Goal: Task Accomplishment & Management: Manage account settings

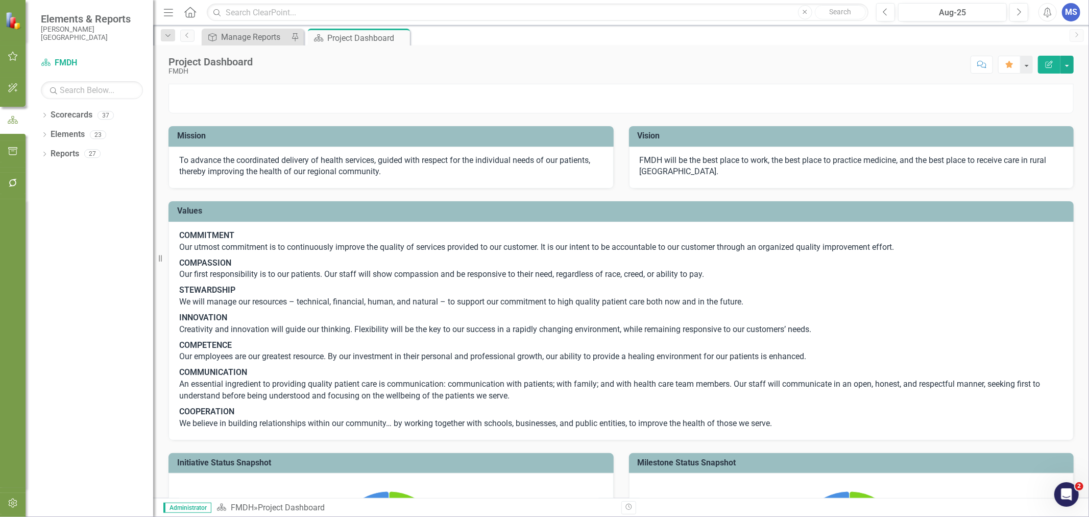
click at [10, 502] on icon "button" at bounding box center [13, 503] width 11 height 8
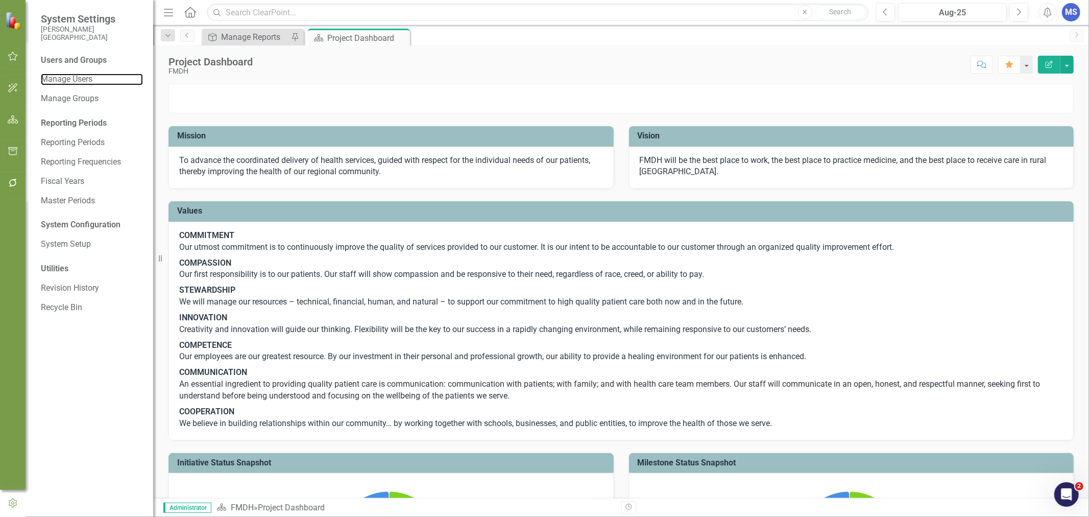
click at [77, 82] on link "Manage Users" at bounding box center [92, 80] width 102 height 12
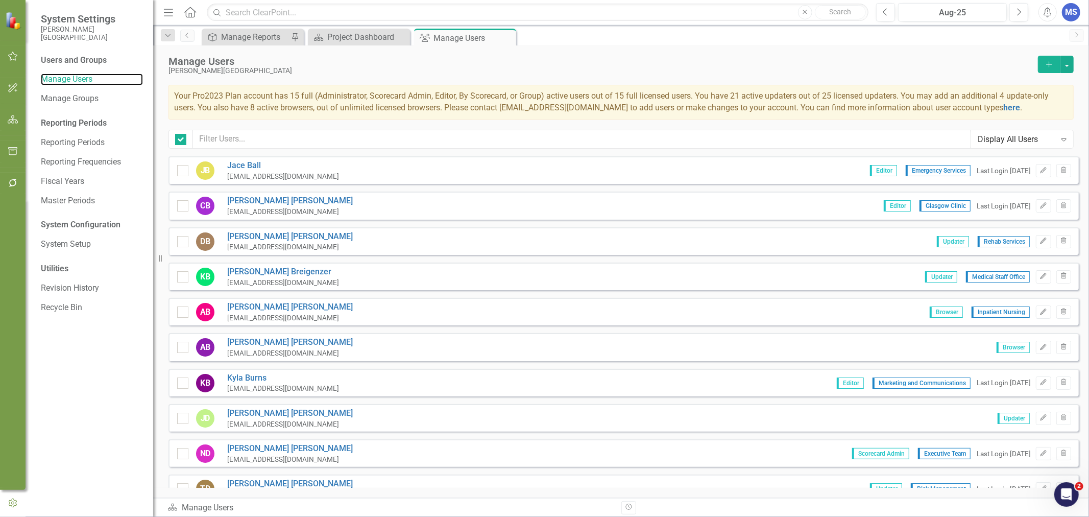
checkbox input "false"
click at [404, 134] on input "text" at bounding box center [582, 139] width 778 height 19
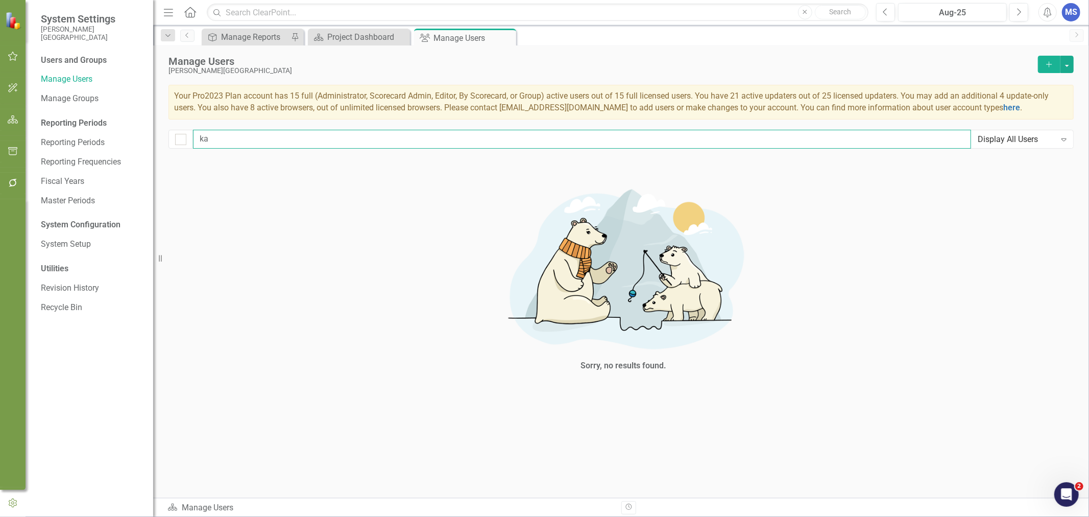
type input "k"
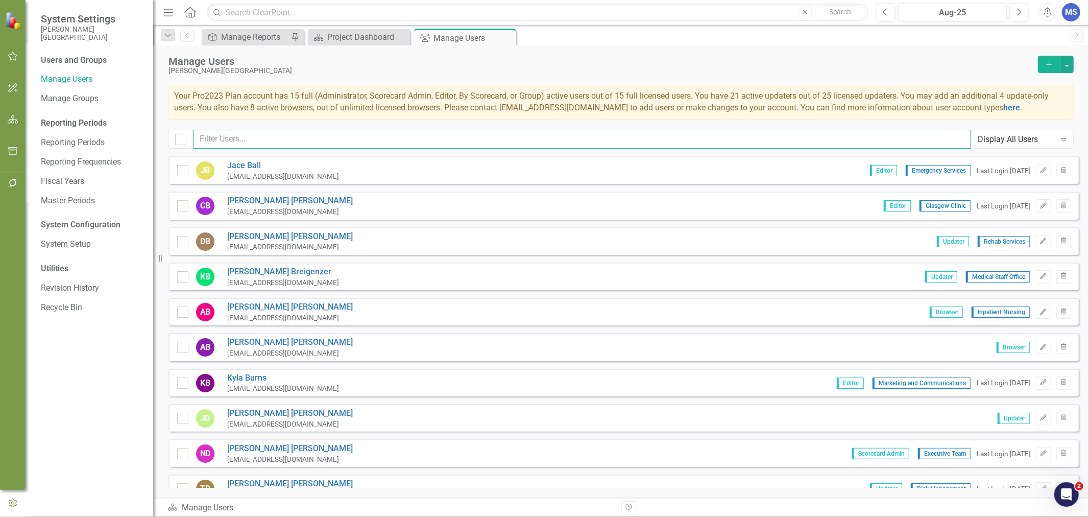
checkbox input "false"
click at [1056, 61] on button "Add" at bounding box center [1049, 64] width 22 height 17
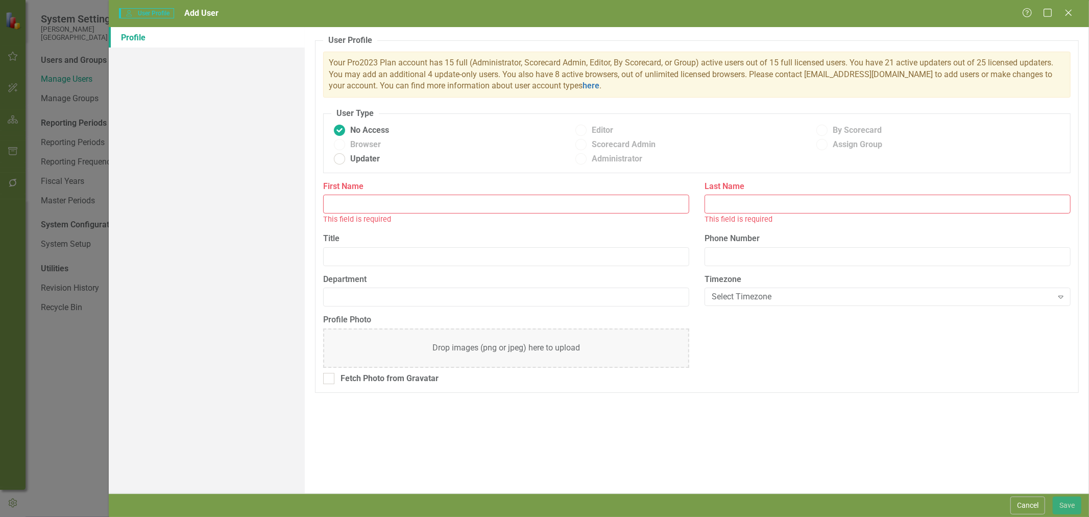
click at [351, 207] on input "First Name" at bounding box center [506, 204] width 366 height 19
type input "Kandi"
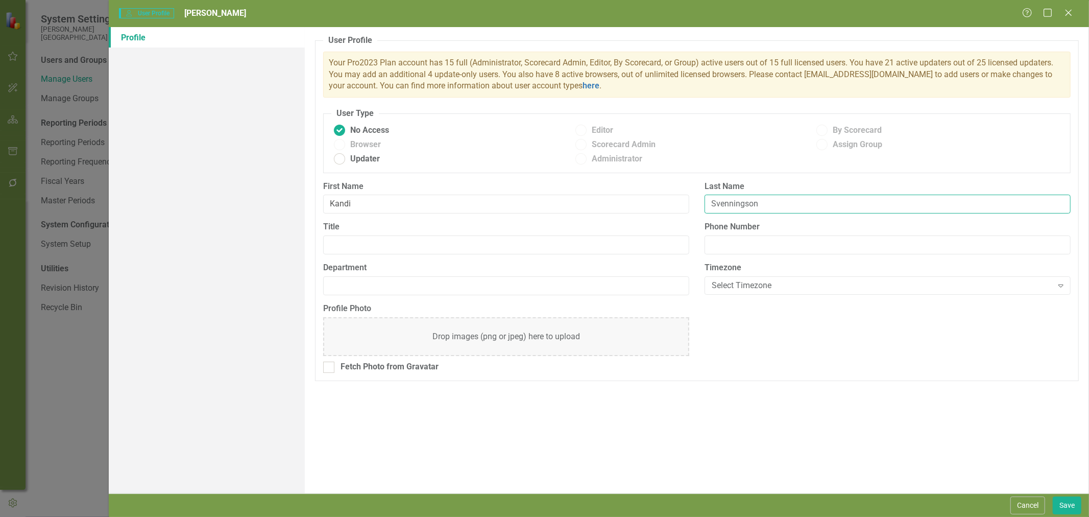
type input "Svenningson"
click at [342, 244] on input "Title" at bounding box center [506, 244] width 366 height 19
type input "Infection Control/Quality Management"
type input "Quality"
click at [749, 289] on div "Select Timezone" at bounding box center [882, 285] width 341 height 12
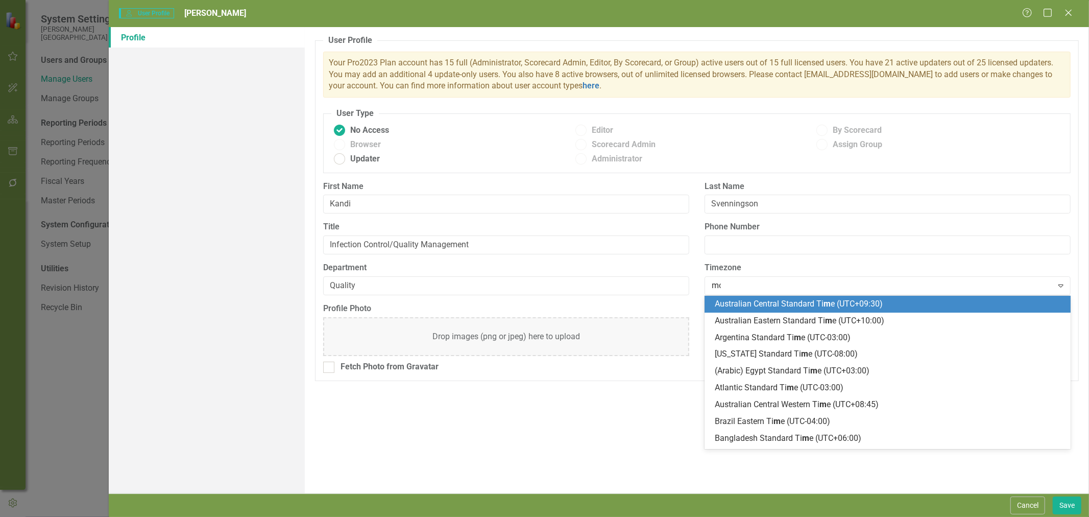
type input "mou"
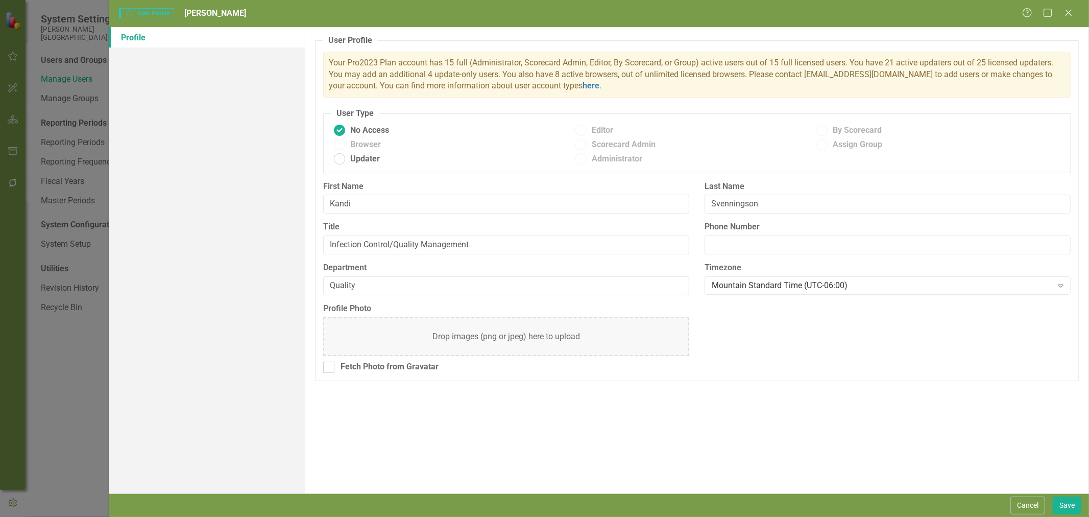
click at [803, 378] on div "Profile Photo Drop images (png or jpeg) here to upload Fetch Photo from Gravatar" at bounding box center [697, 342] width 763 height 78
click at [1076, 504] on button "Save" at bounding box center [1067, 505] width 29 height 18
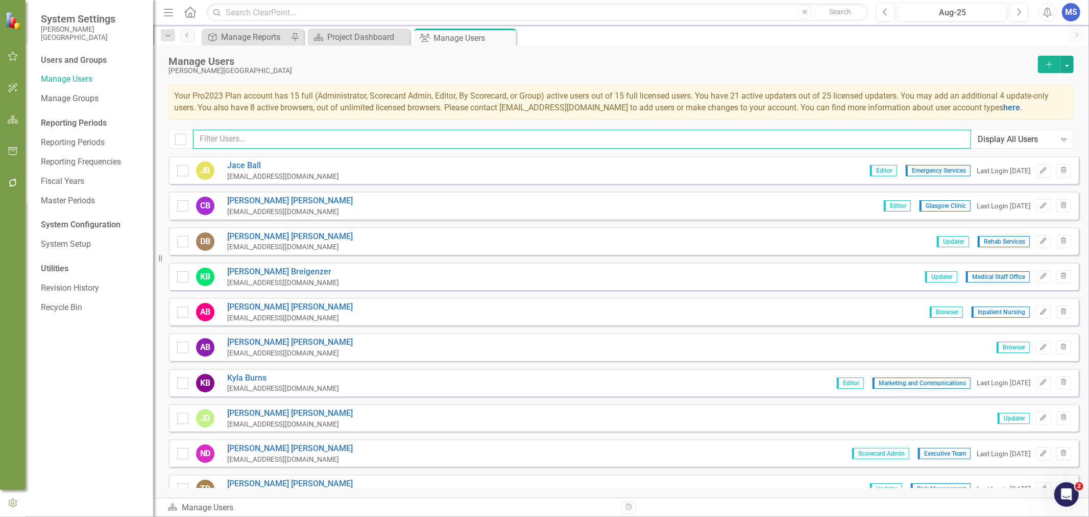
click at [246, 142] on input "text" at bounding box center [582, 139] width 778 height 19
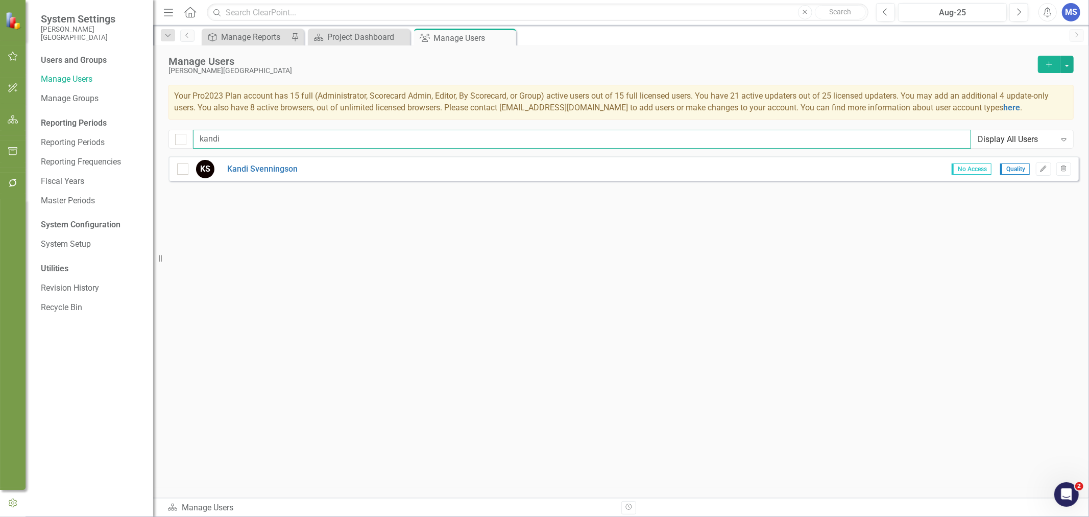
type input "kandi"
click at [243, 170] on link "Kandi Svenningson" at bounding box center [262, 169] width 70 height 12
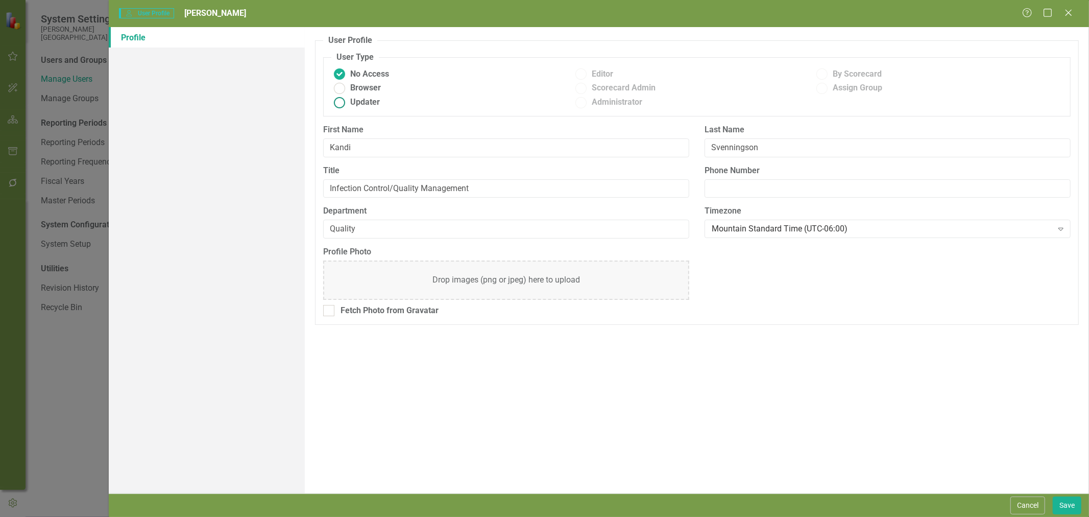
click at [363, 99] on span "Updater" at bounding box center [365, 103] width 30 height 12
click at [348, 99] on input "Updater" at bounding box center [340, 102] width 16 height 16
radio input "true"
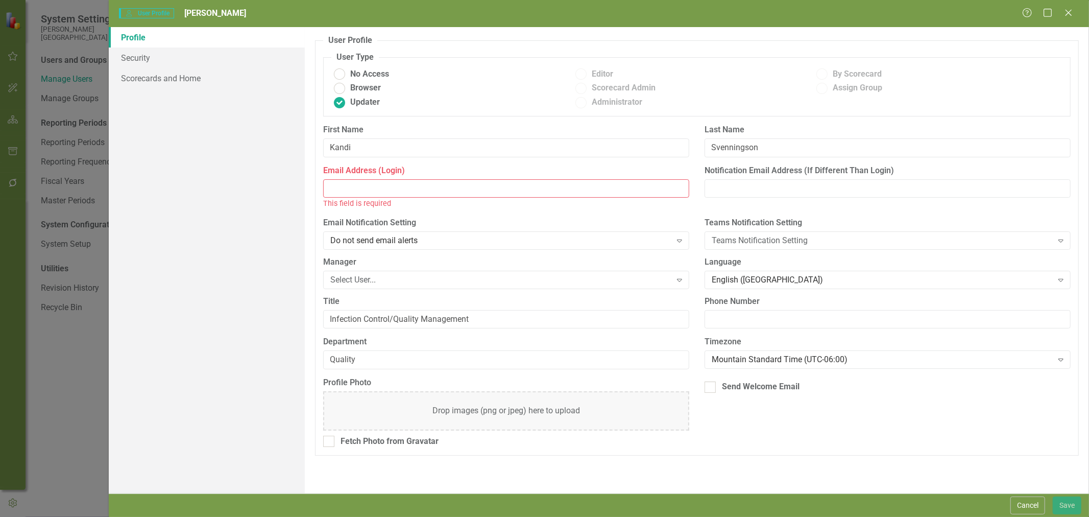
click at [367, 185] on input "Email Address (Login)" at bounding box center [506, 188] width 366 height 19
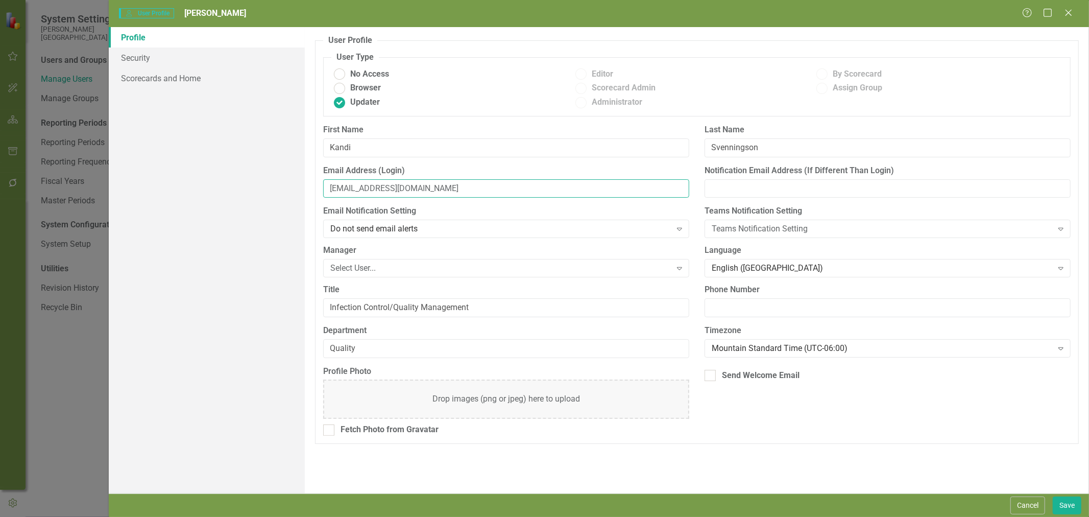
type input "fnewka@fmdh.org"
click at [375, 271] on div "Select User..." at bounding box center [500, 269] width 341 height 12
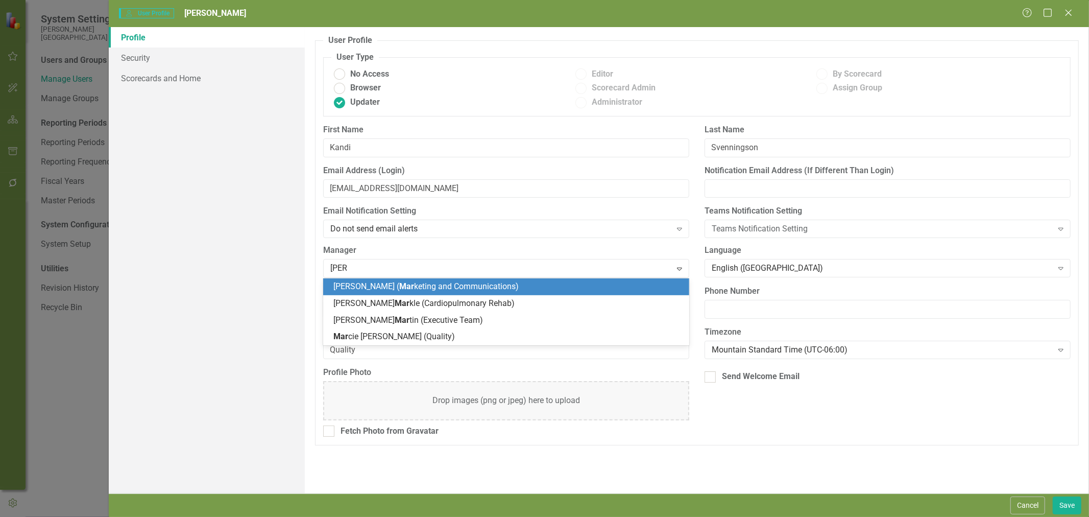
type input "marcie"
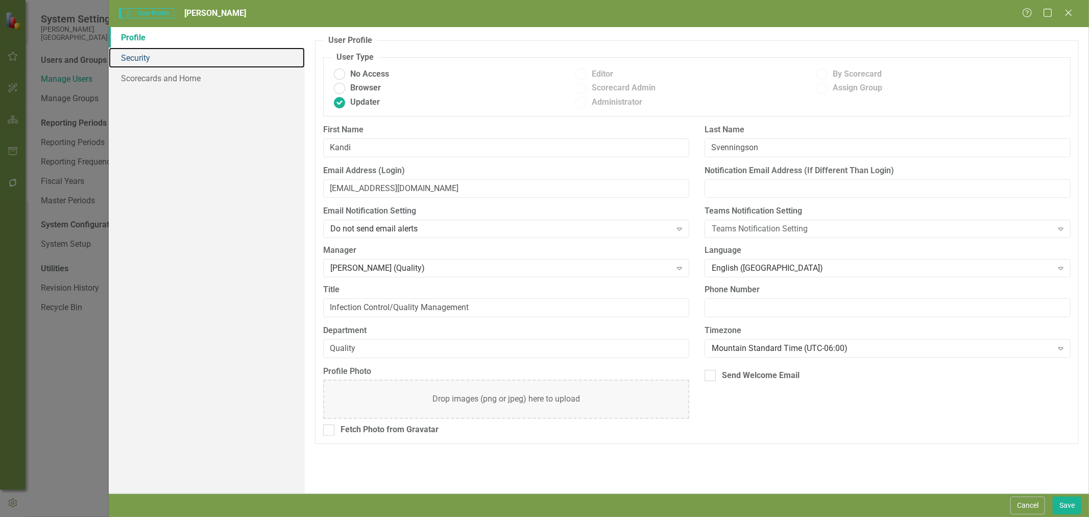
click at [155, 60] on link "Security" at bounding box center [207, 57] width 196 height 20
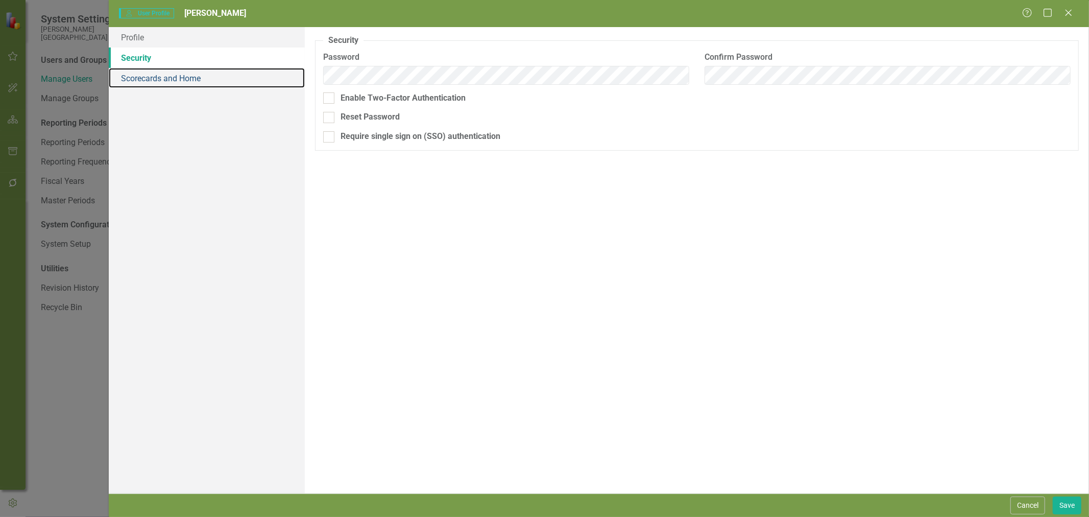
click at [172, 82] on link "Scorecards and Home" at bounding box center [207, 78] width 196 height 20
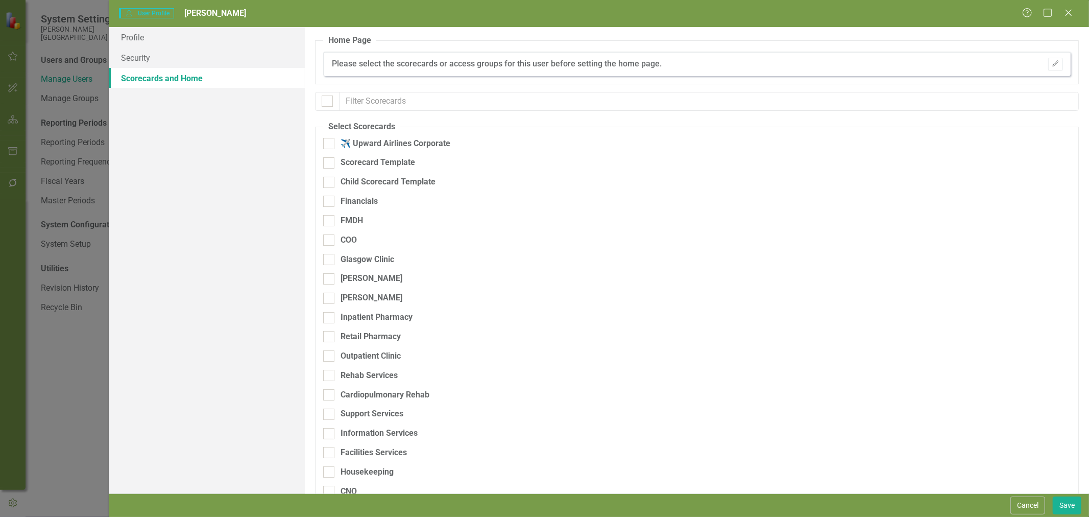
click at [329, 102] on div at bounding box center [327, 101] width 11 height 11
click at [328, 102] on input "checkbox" at bounding box center [325, 99] width 7 height 7
checkbox input "true"
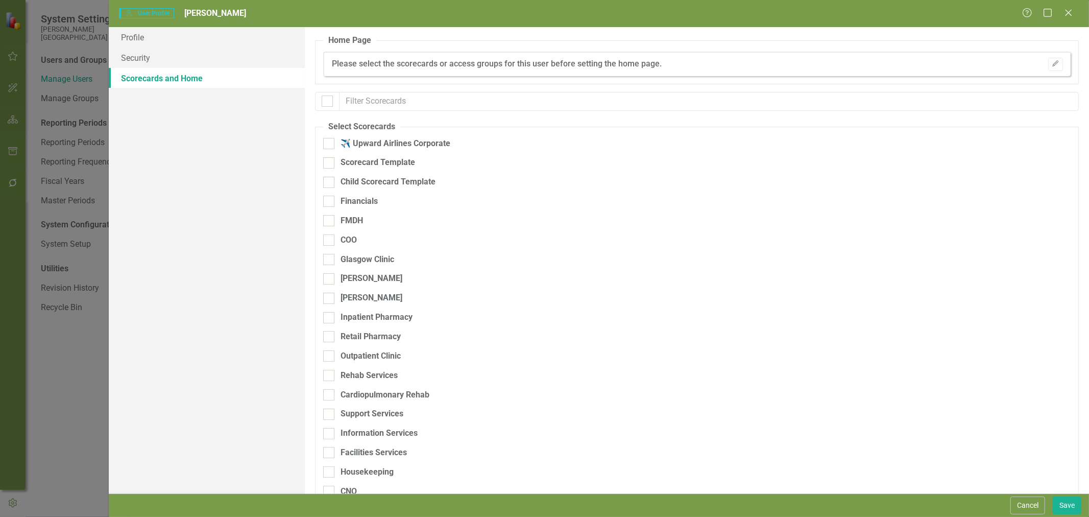
checkbox input "true"
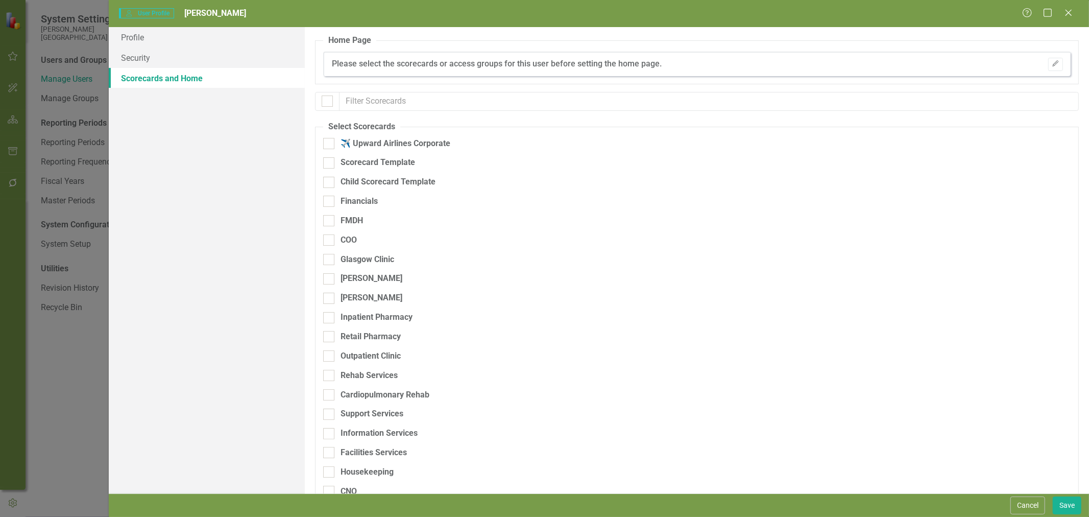
checkbox input "true"
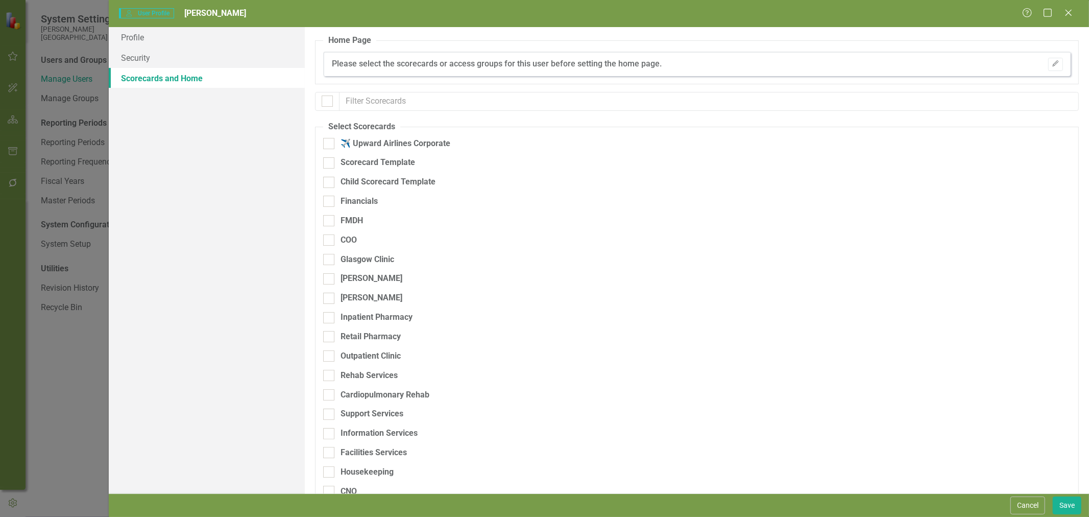
checkbox input "true"
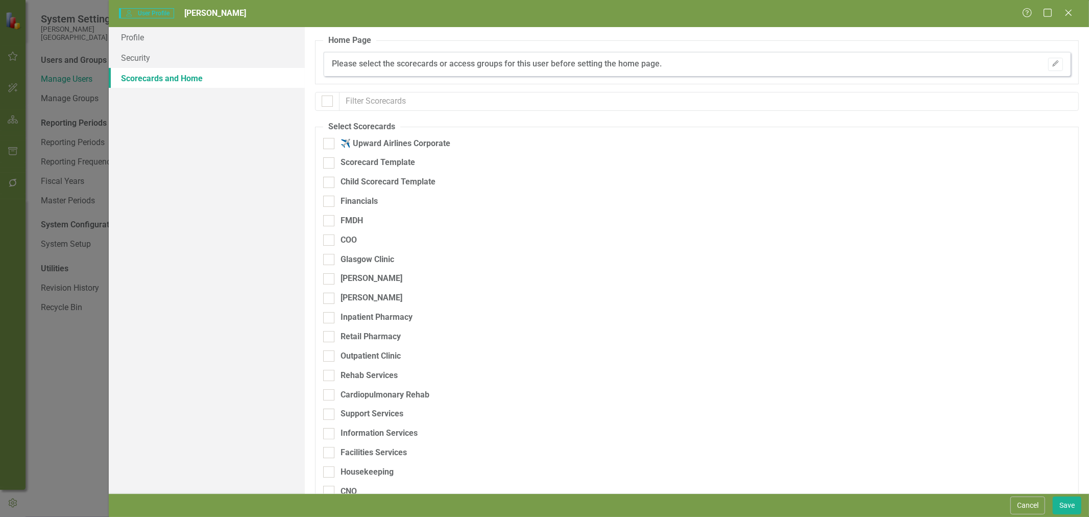
checkbox input "true"
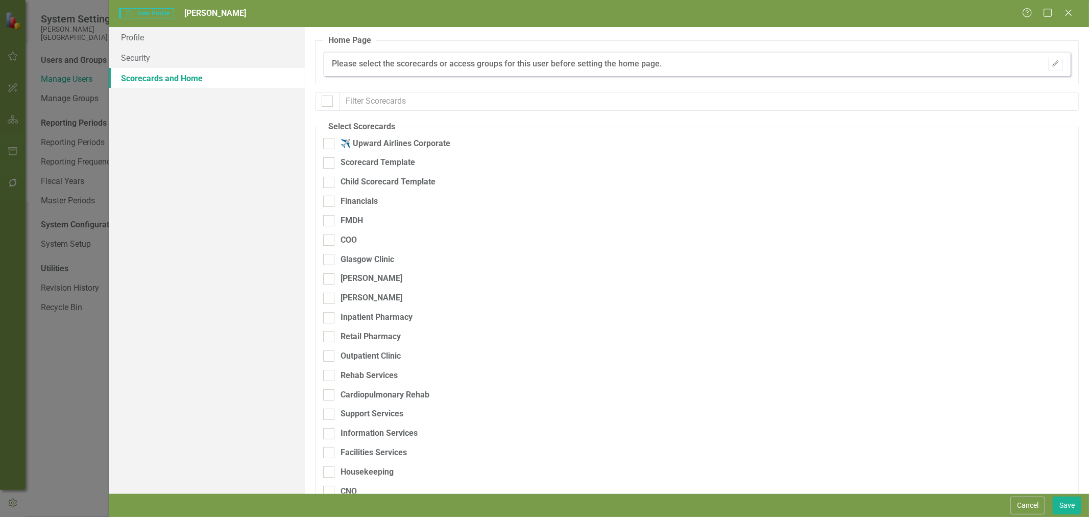
checkbox input "true"
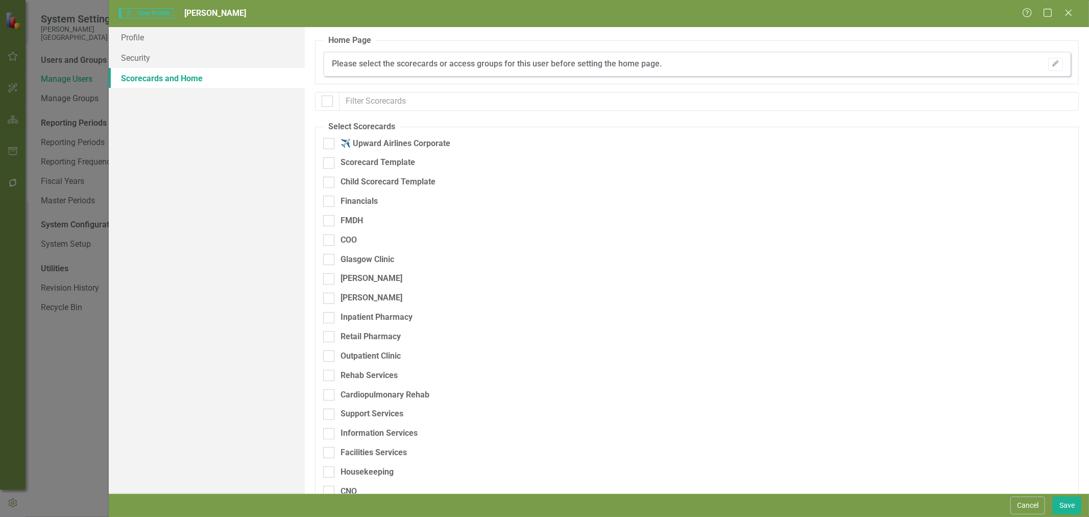
checkbox input "true"
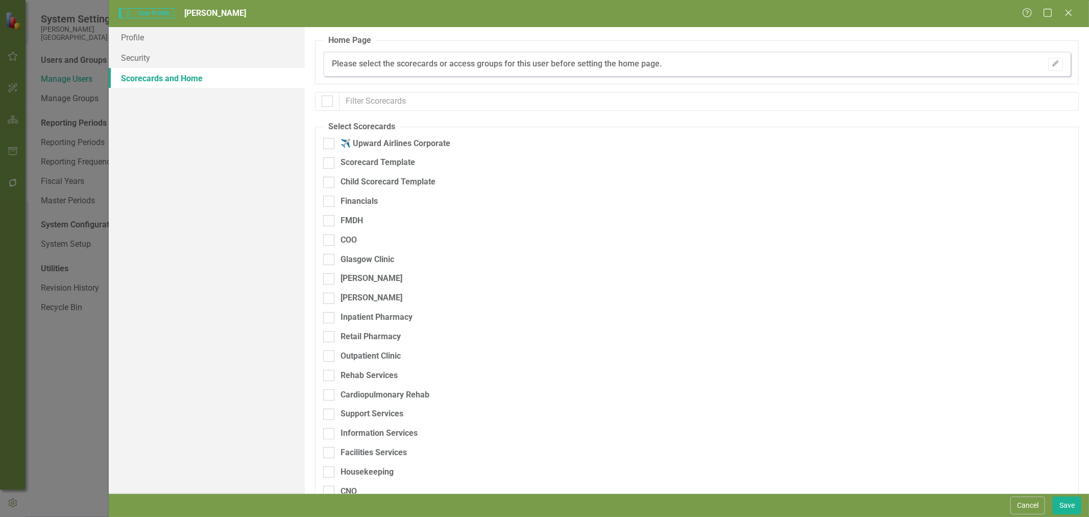
checkbox input "true"
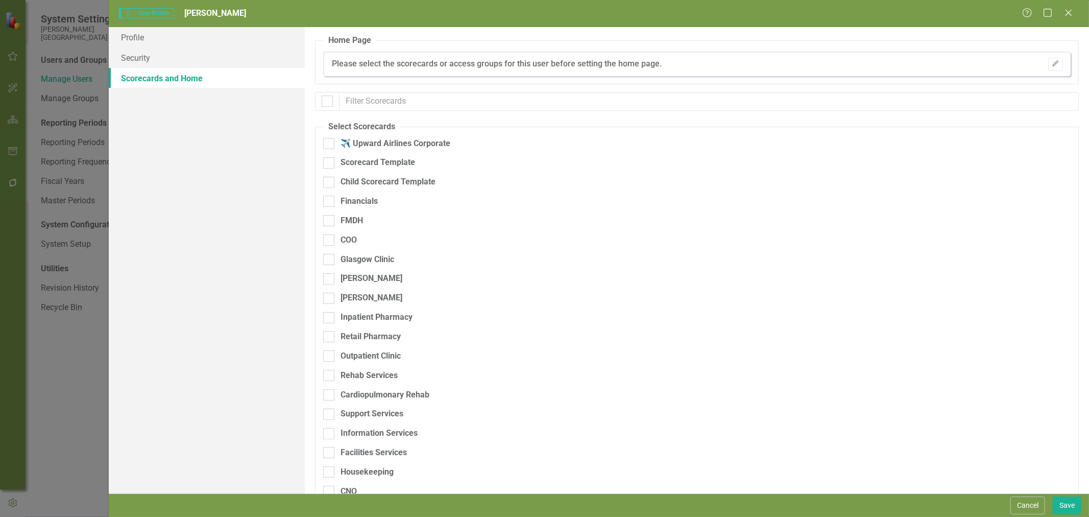
checkbox input "true"
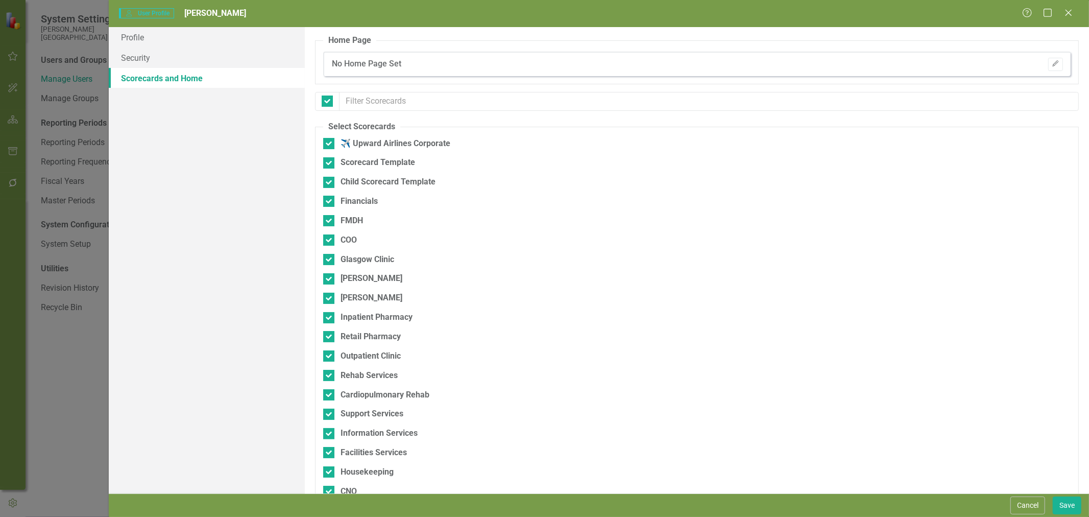
click at [330, 201] on div at bounding box center [328, 201] width 11 height 11
click at [330, 201] on input "Financials" at bounding box center [326, 199] width 7 height 7
checkbox input "false"
click at [329, 181] on input "Child Scorecard Template" at bounding box center [326, 180] width 7 height 7
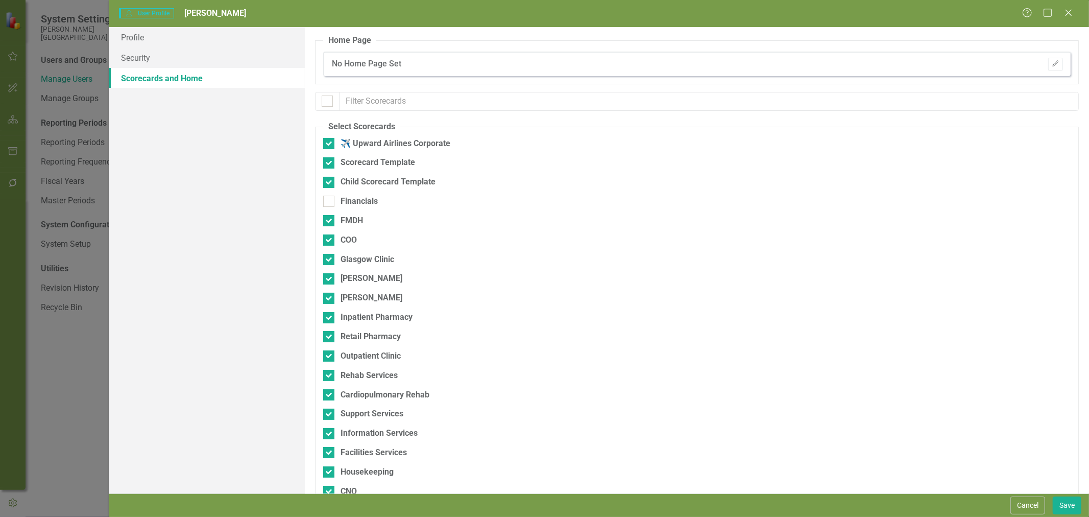
checkbox input "false"
click at [328, 164] on div at bounding box center [328, 162] width 11 height 11
click at [328, 164] on input "Scorecard Template" at bounding box center [326, 160] width 7 height 7
checkbox input "false"
click at [328, 142] on input "✈️ Upward Airlines Corporate" at bounding box center [326, 141] width 7 height 7
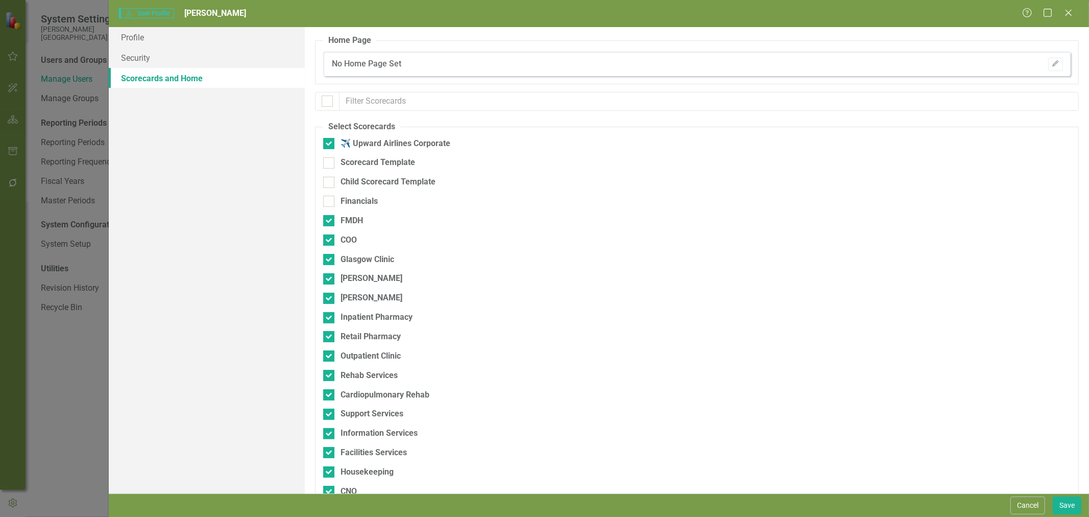
checkbox input "false"
click at [1062, 503] on button "Save" at bounding box center [1067, 505] width 29 height 18
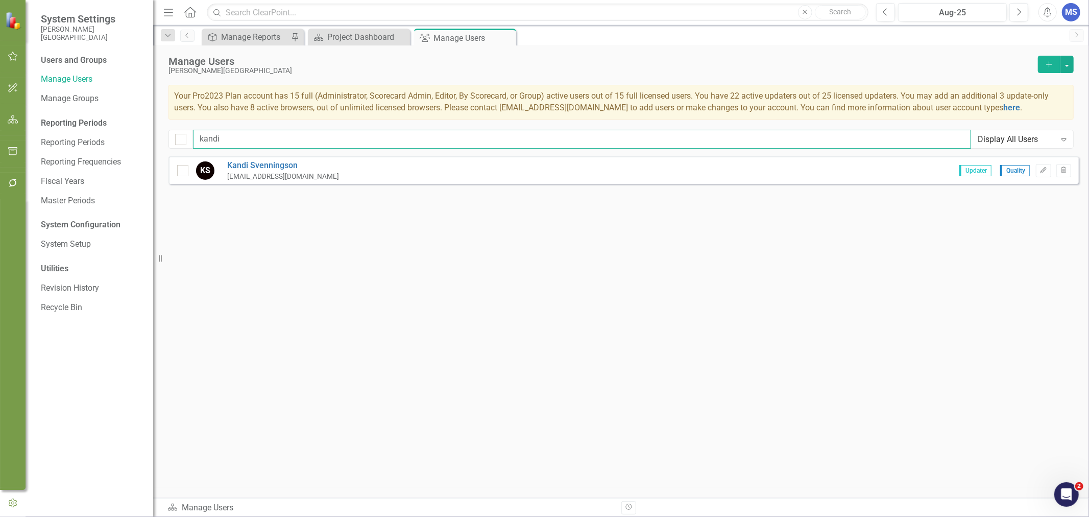
click at [610, 131] on input "kandi" at bounding box center [582, 139] width 778 height 19
click at [1051, 65] on icon "Add" at bounding box center [1049, 64] width 9 height 7
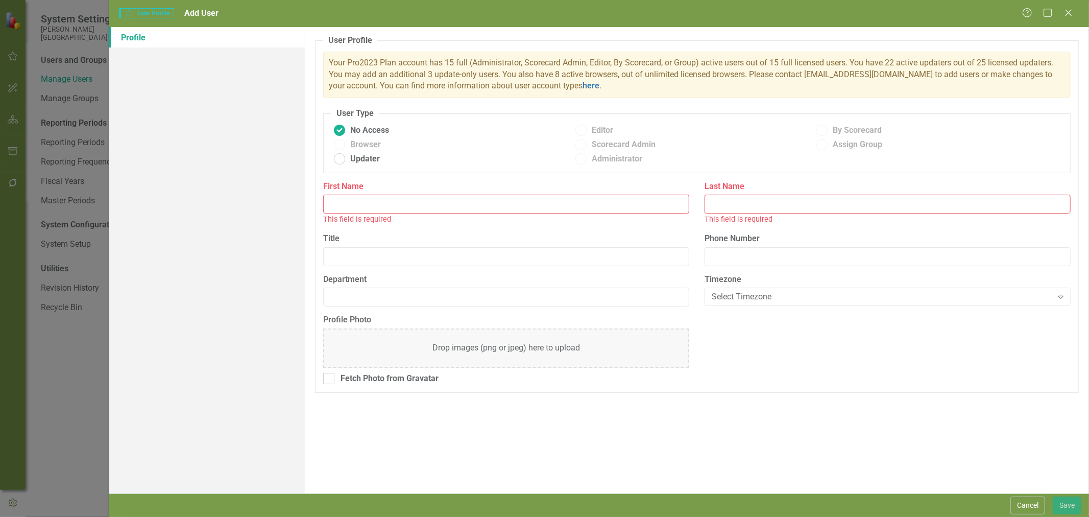
click at [497, 205] on input "First Name" at bounding box center [506, 204] width 366 height 19
click at [419, 203] on input "First Name" at bounding box center [506, 204] width 366 height 19
type input "Fred"
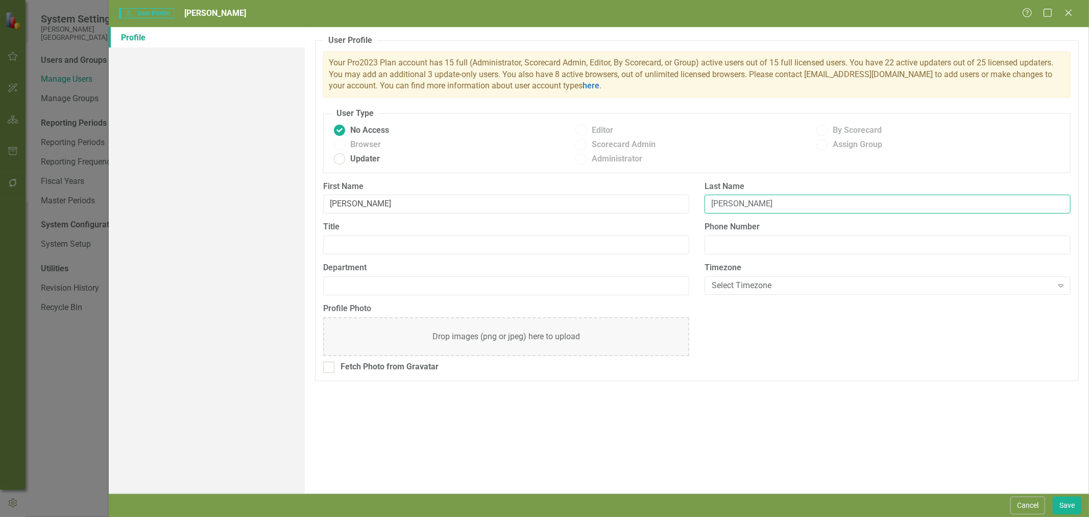
type input "Binczewski"
click at [403, 244] on input "Title" at bounding box center [506, 244] width 366 height 19
type input "Director of Patient Access"
type input "Patient Access"
click at [1066, 504] on button "Save" at bounding box center [1067, 505] width 29 height 18
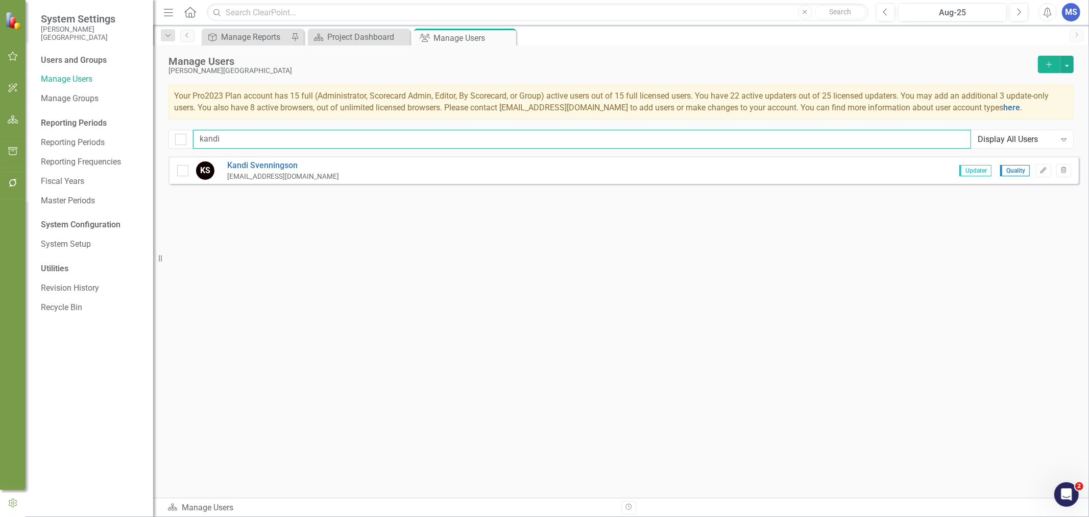
click at [226, 141] on input "kandi" at bounding box center [582, 139] width 778 height 19
click at [225, 141] on input "kandi" at bounding box center [582, 139] width 778 height 19
type input "r"
type input "fred"
click at [252, 166] on link "Fred Binczewski" at bounding box center [290, 169] width 126 height 12
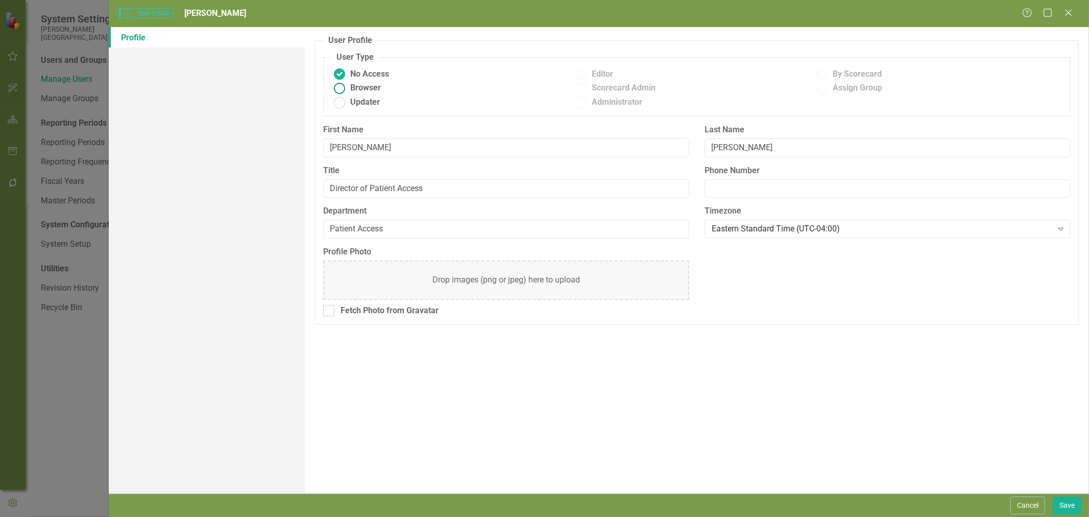
click at [366, 84] on span "Browser" at bounding box center [365, 88] width 31 height 12
click at [348, 84] on input "Browser" at bounding box center [340, 88] width 16 height 16
radio input "true"
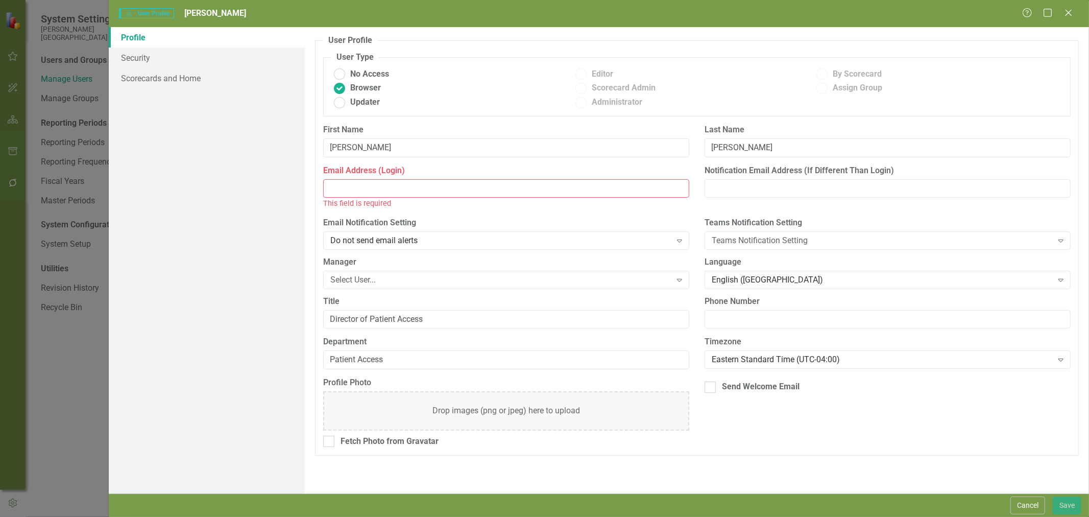
click at [486, 194] on input "Email Address (Login)" at bounding box center [506, 188] width 366 height 19
paste input "VBINFR"
click at [435, 191] on input "VBINFR" at bounding box center [506, 188] width 366 height 19
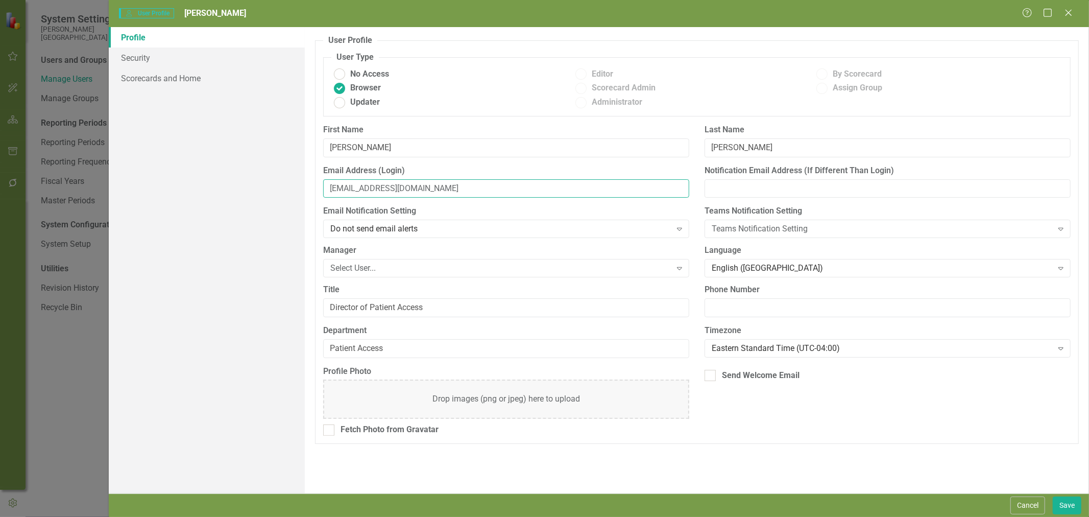
type input "VBINFR@fmdh.org"
click at [407, 271] on div "Select User..." at bounding box center [500, 269] width 341 height 12
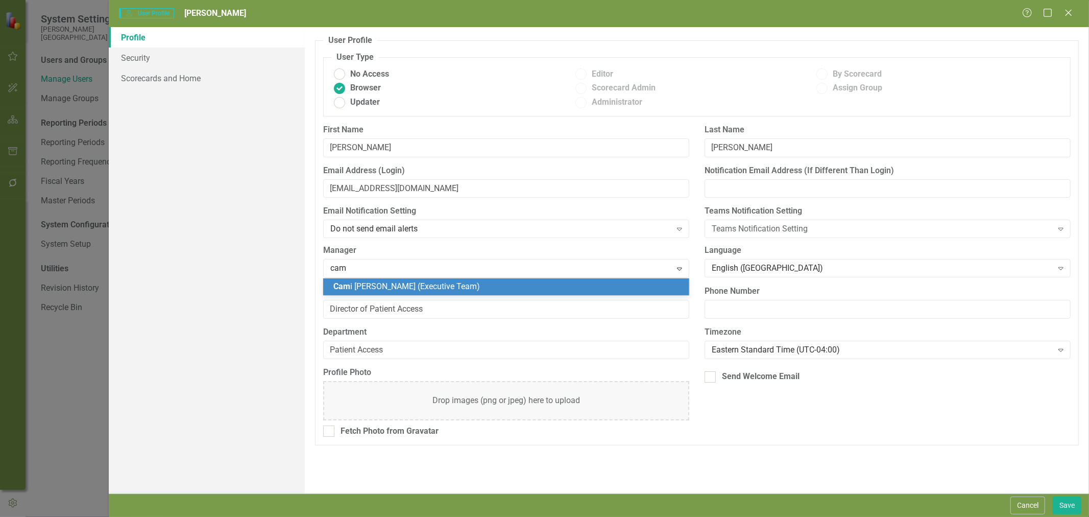
type input "cami"
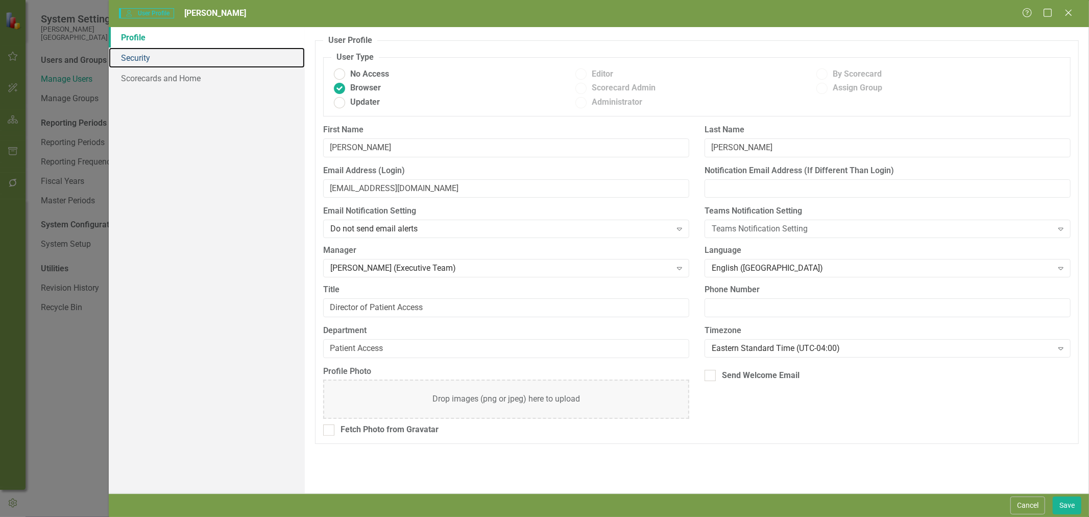
click at [140, 48] on link "Security" at bounding box center [207, 57] width 196 height 20
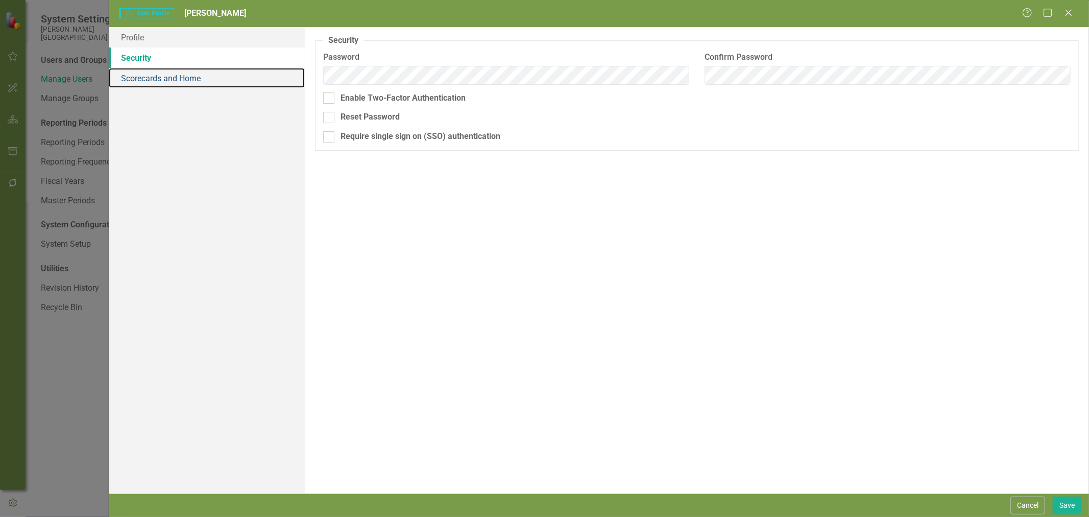
click at [149, 74] on link "Scorecards and Home" at bounding box center [207, 78] width 196 height 20
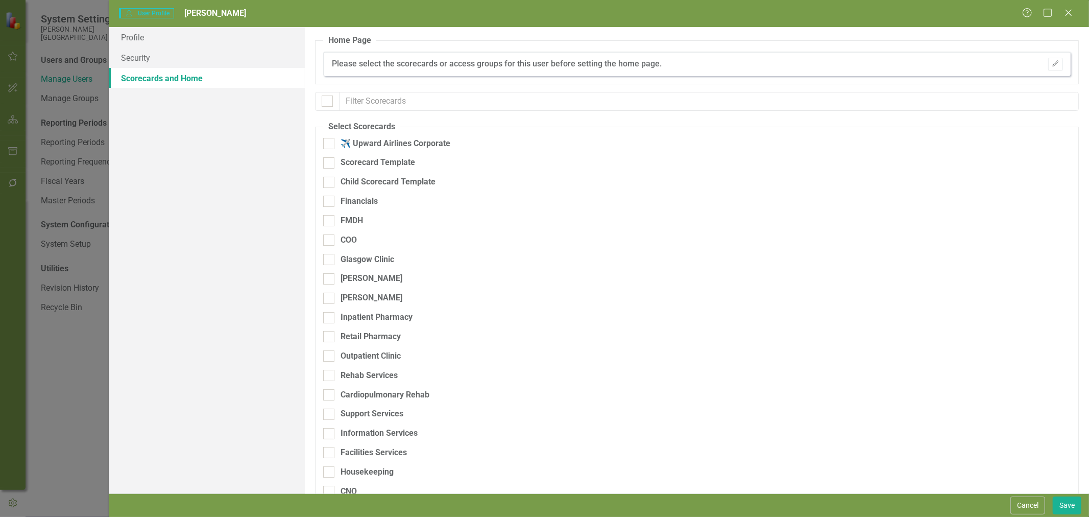
click at [330, 100] on div at bounding box center [327, 101] width 11 height 11
click at [328, 100] on input "checkbox" at bounding box center [325, 99] width 7 height 7
checkbox input "true"
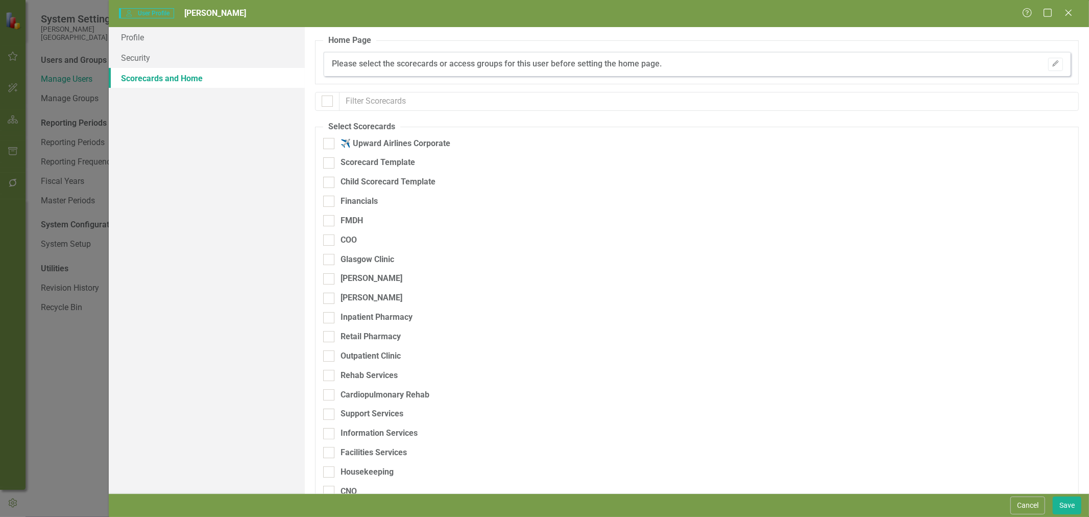
checkbox input "true"
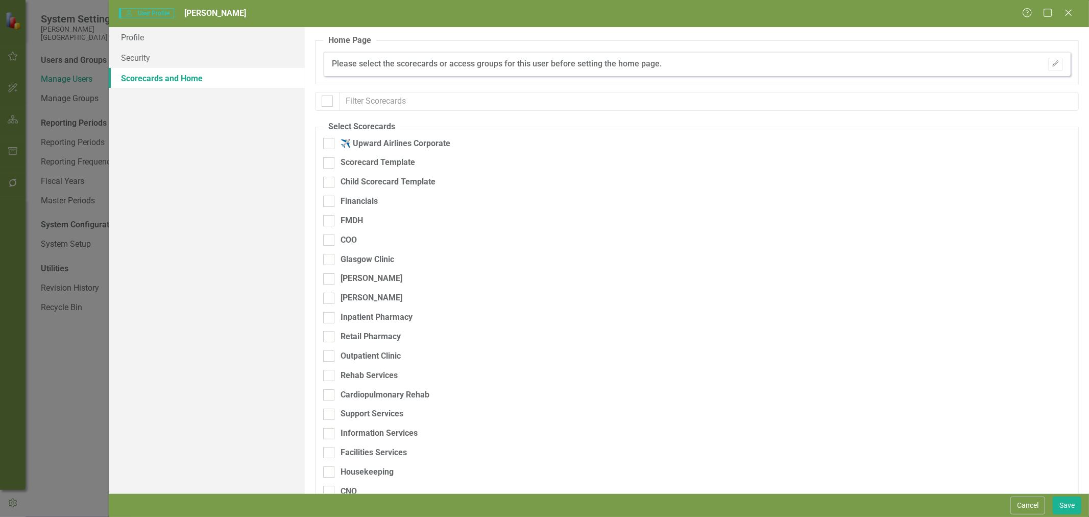
checkbox input "true"
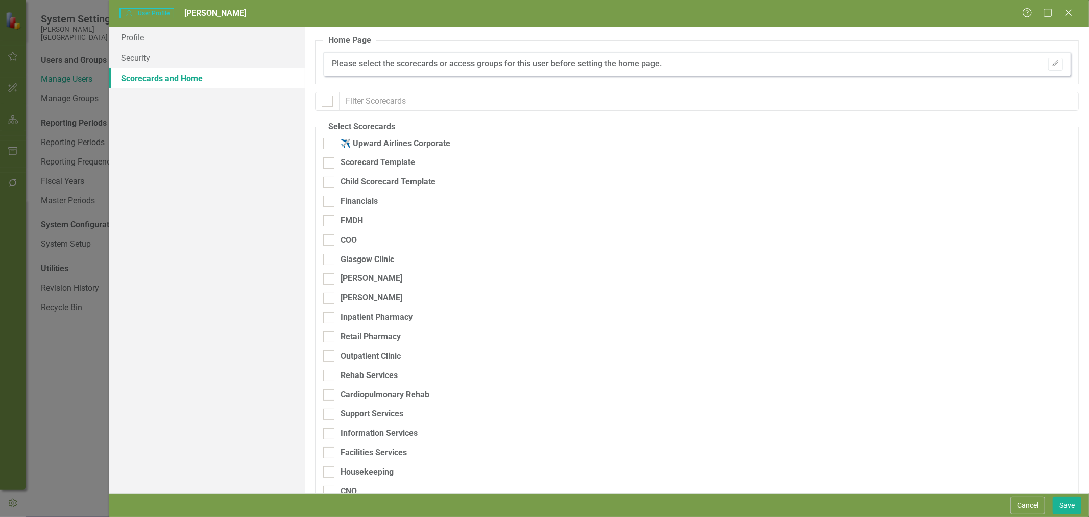
checkbox input "true"
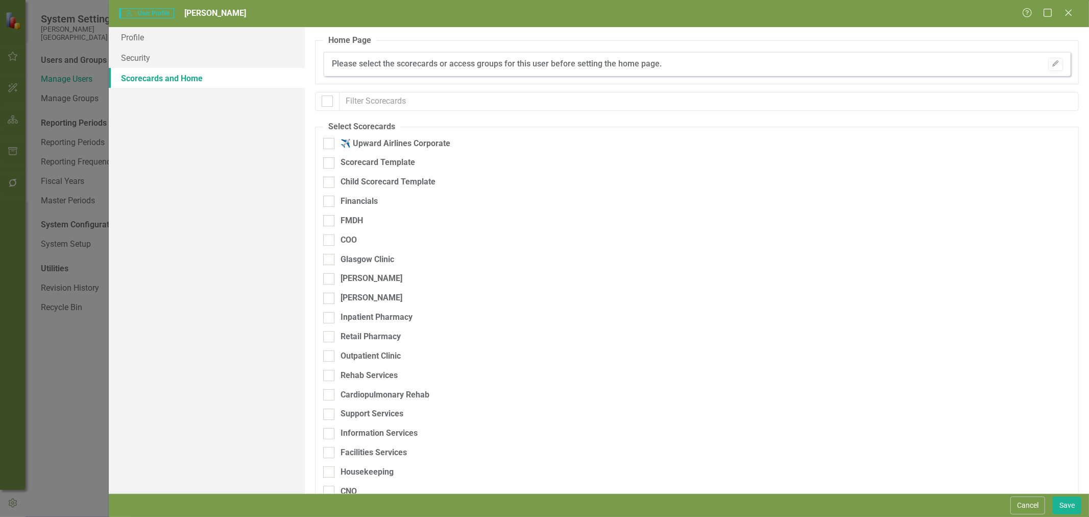
checkbox input "true"
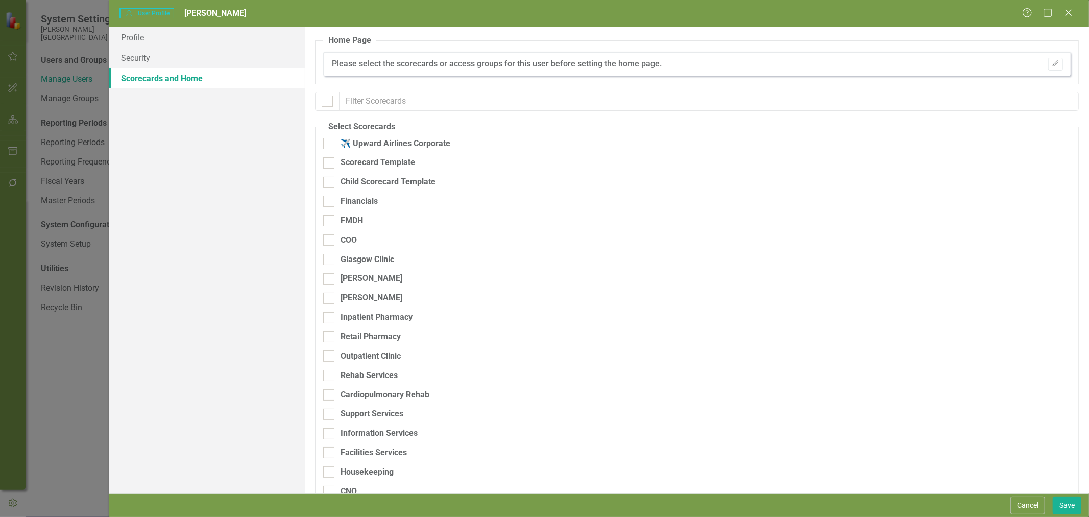
checkbox input "true"
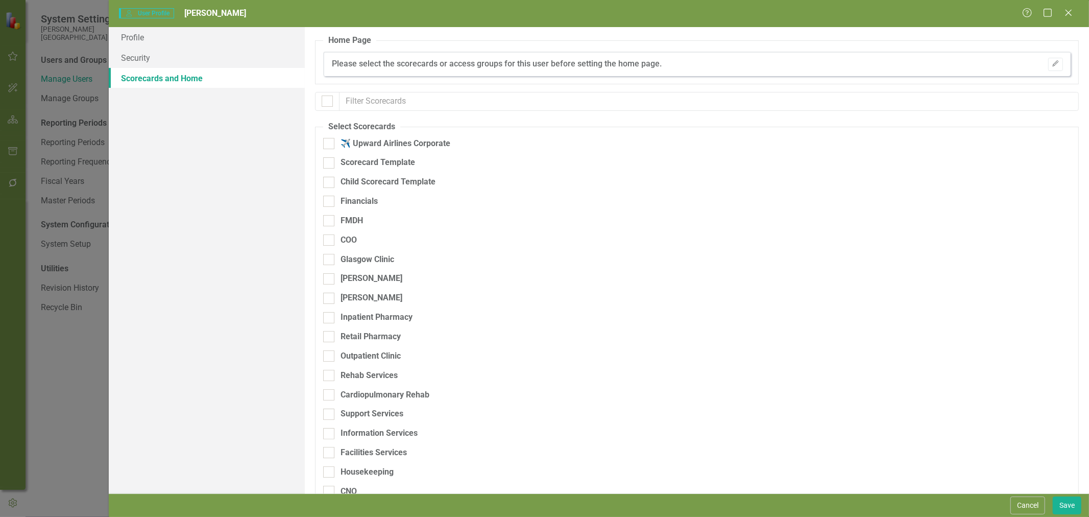
checkbox input "true"
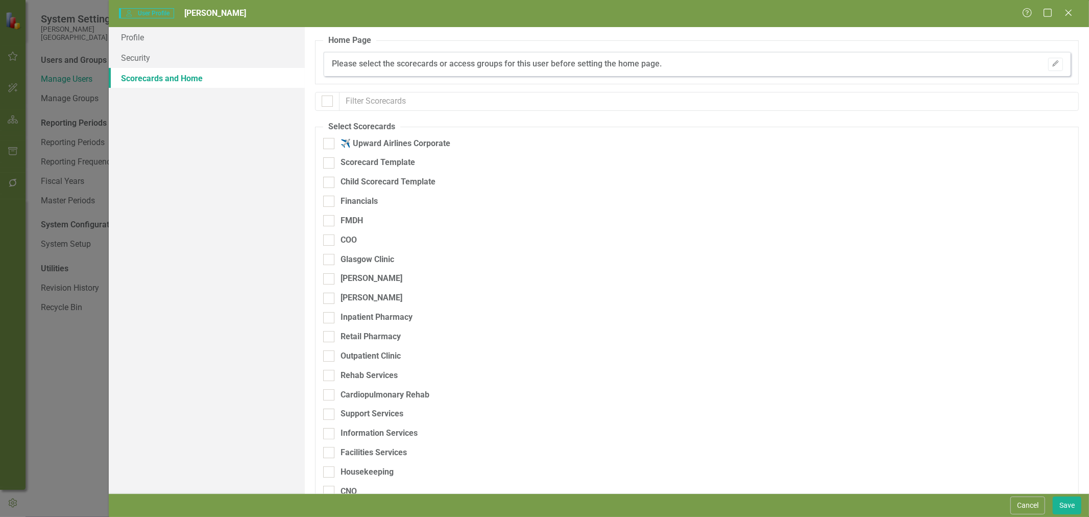
checkbox input "true"
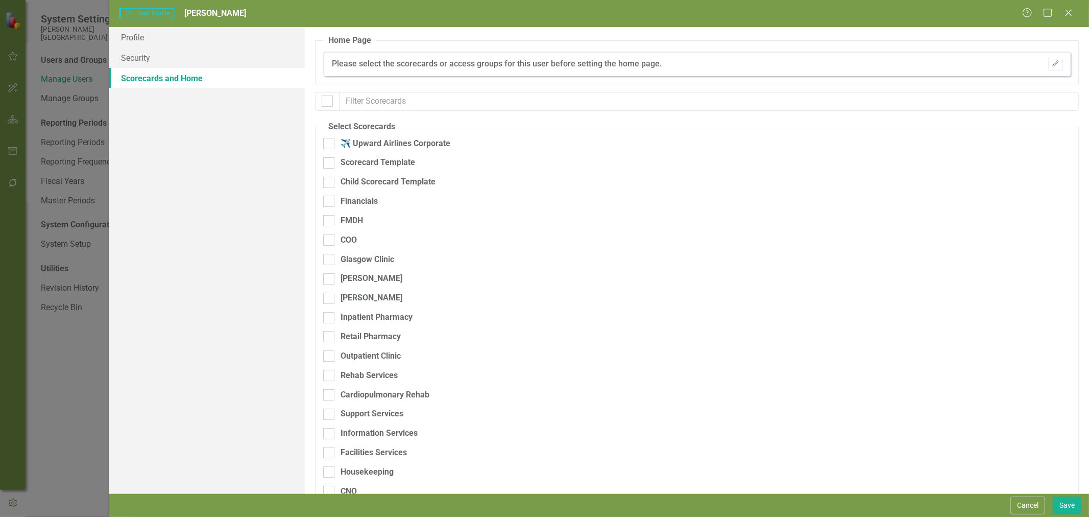
checkbox input "true"
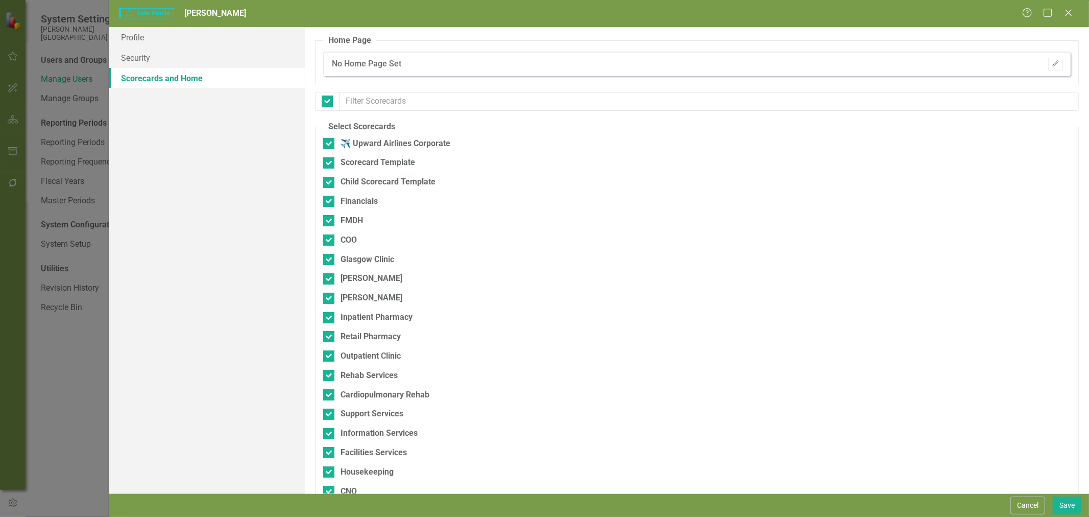
click at [330, 143] on div at bounding box center [328, 143] width 11 height 11
click at [330, 143] on input "✈️ Upward Airlines Corporate" at bounding box center [326, 141] width 7 height 7
checkbox input "false"
click at [328, 165] on div at bounding box center [328, 162] width 11 height 11
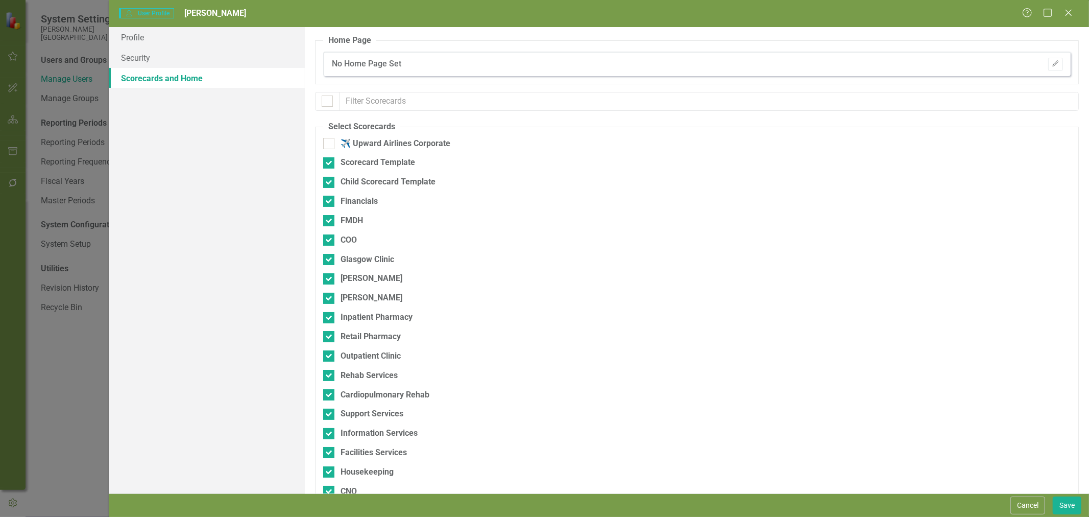
click at [328, 164] on input "Scorecard Template" at bounding box center [326, 160] width 7 height 7
checkbox input "false"
click at [328, 180] on input "Child Scorecard Template" at bounding box center [326, 180] width 7 height 7
checkbox input "false"
click at [329, 201] on input "Financials" at bounding box center [326, 199] width 7 height 7
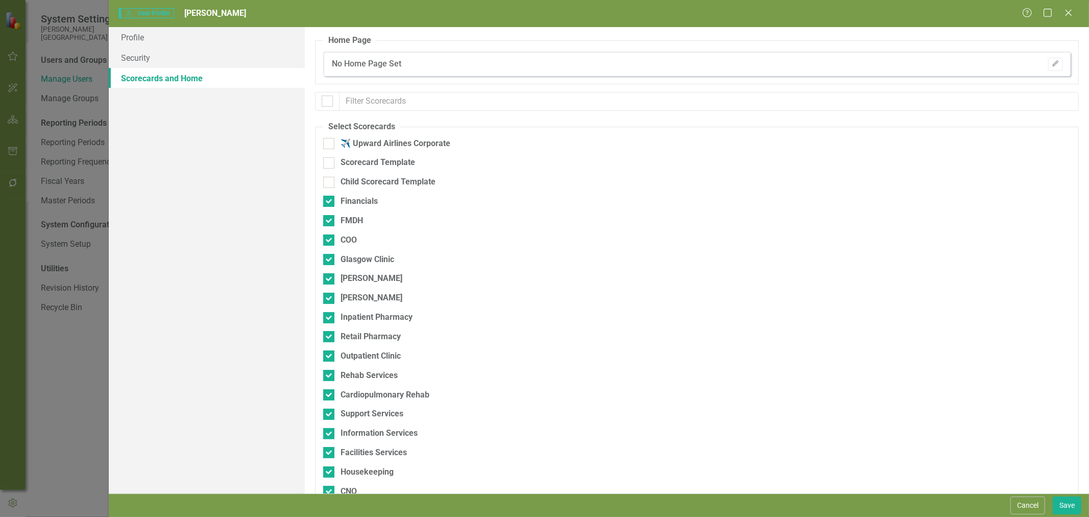
checkbox input "false"
click at [1068, 509] on button "Save" at bounding box center [1067, 505] width 29 height 18
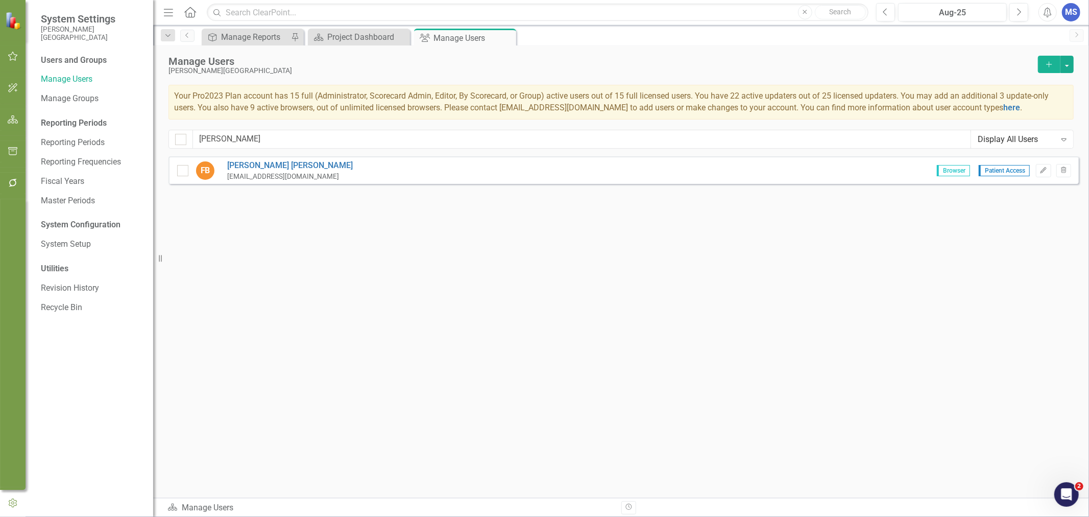
click at [1056, 62] on button "Add" at bounding box center [1049, 64] width 22 height 17
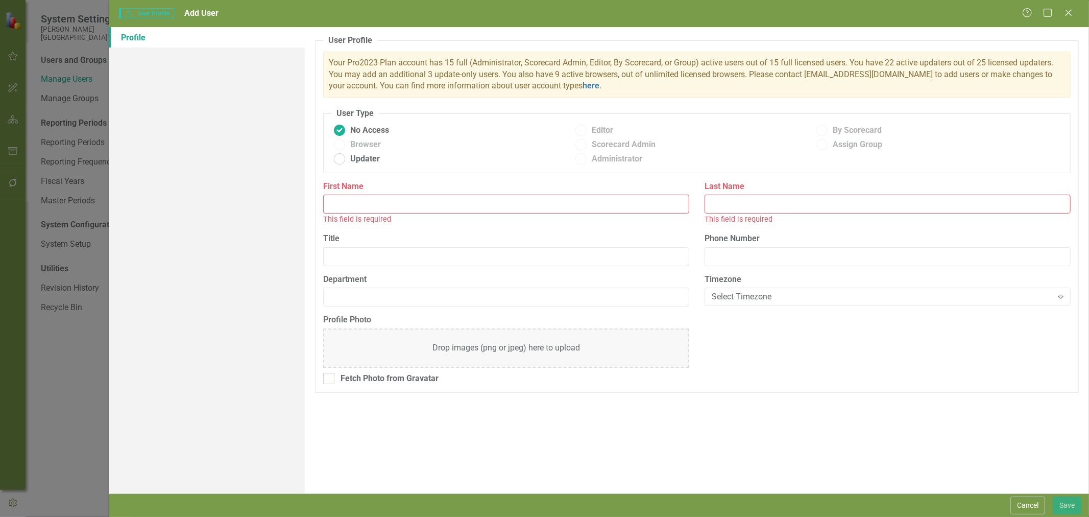
click at [382, 203] on input "First Name" at bounding box center [506, 204] width 366 height 19
type input "Debbie"
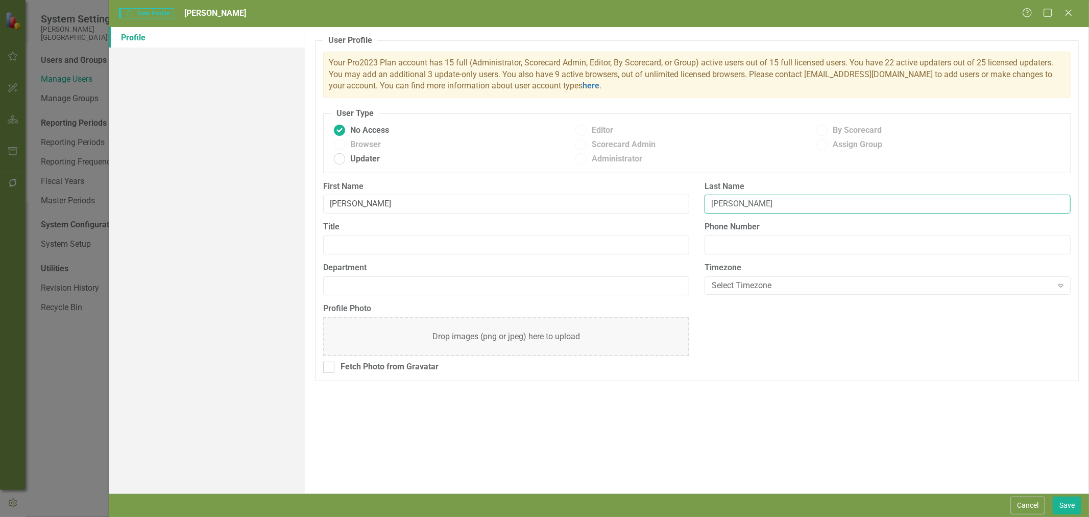
type input "Binczewski"
click at [375, 246] on input "Title" at bounding box center [506, 244] width 366 height 19
type input "Director of PFS"
click at [380, 279] on input "Department" at bounding box center [506, 285] width 366 height 19
type input "Patient Financial Services"
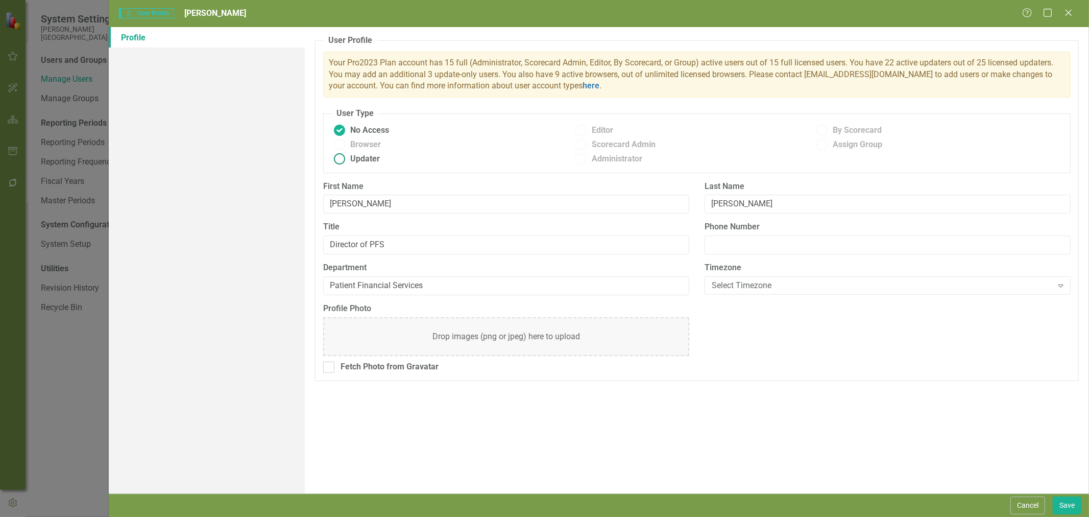
click at [352, 160] on span "Updater" at bounding box center [365, 159] width 30 height 12
click at [348, 160] on input "Updater" at bounding box center [340, 159] width 16 height 16
radio input "true"
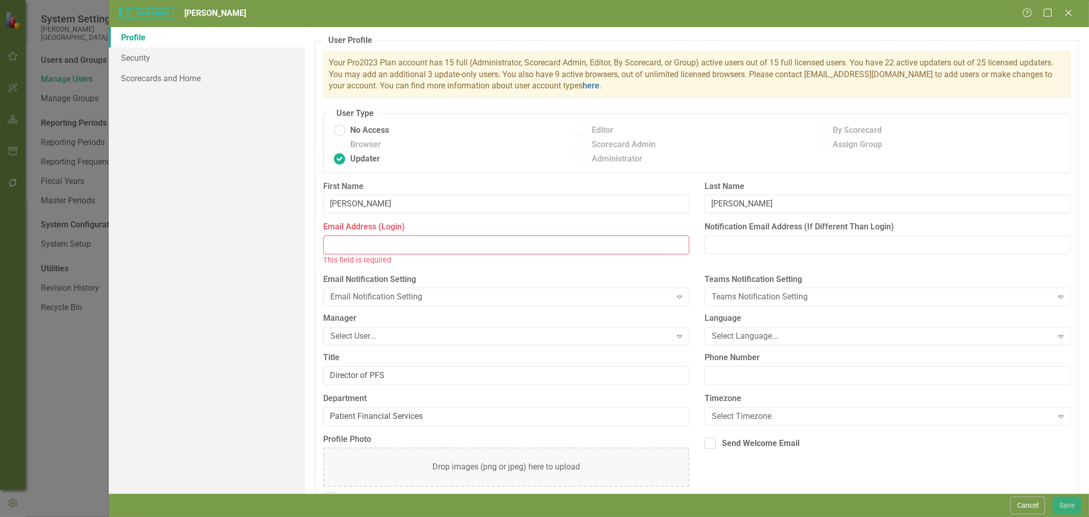
click at [472, 249] on input "Email Address (Login)" at bounding box center [506, 244] width 366 height 19
paste input "VBINDE"
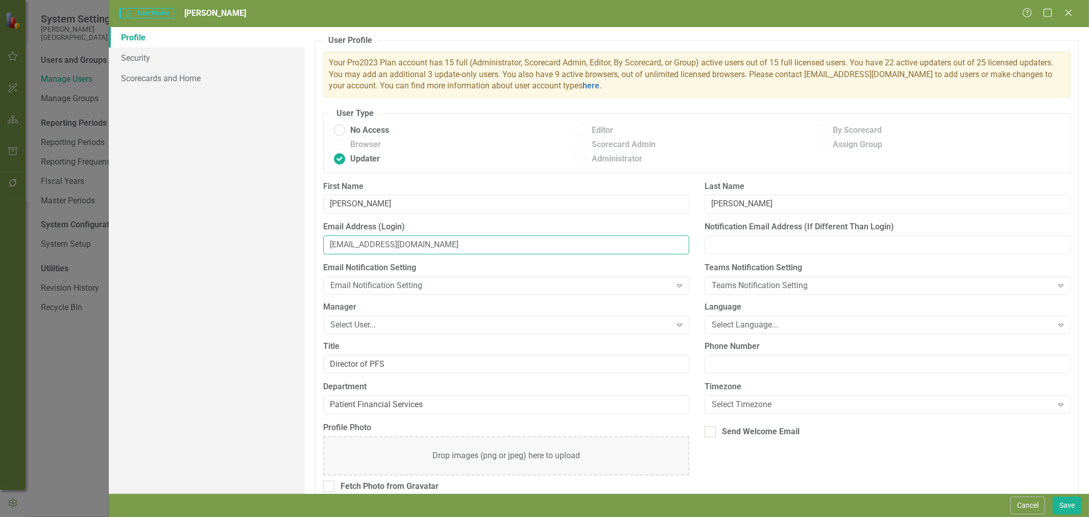
type input "VBINDE@fmdh.org"
click at [500, 327] on div "Select User..." at bounding box center [500, 325] width 341 height 12
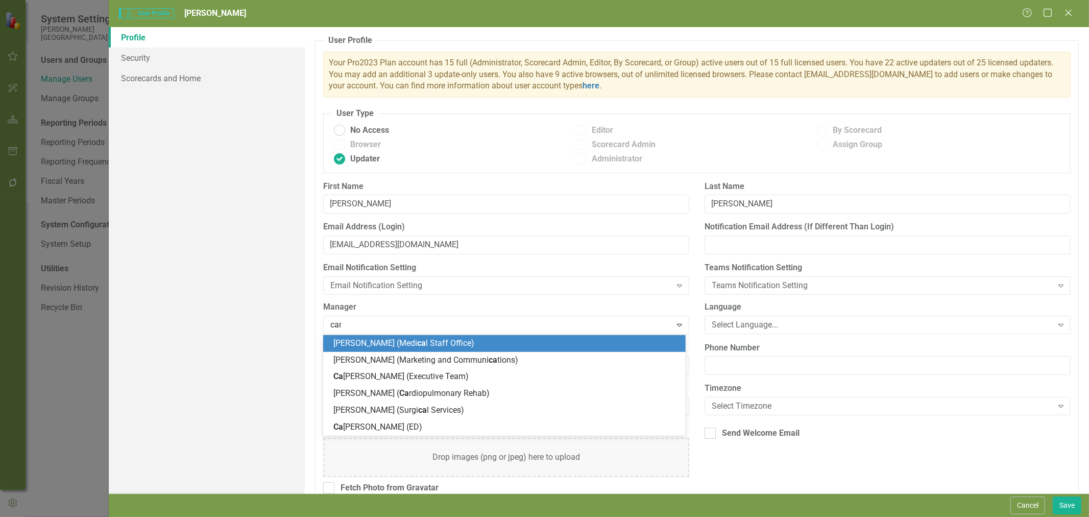
type input "cami"
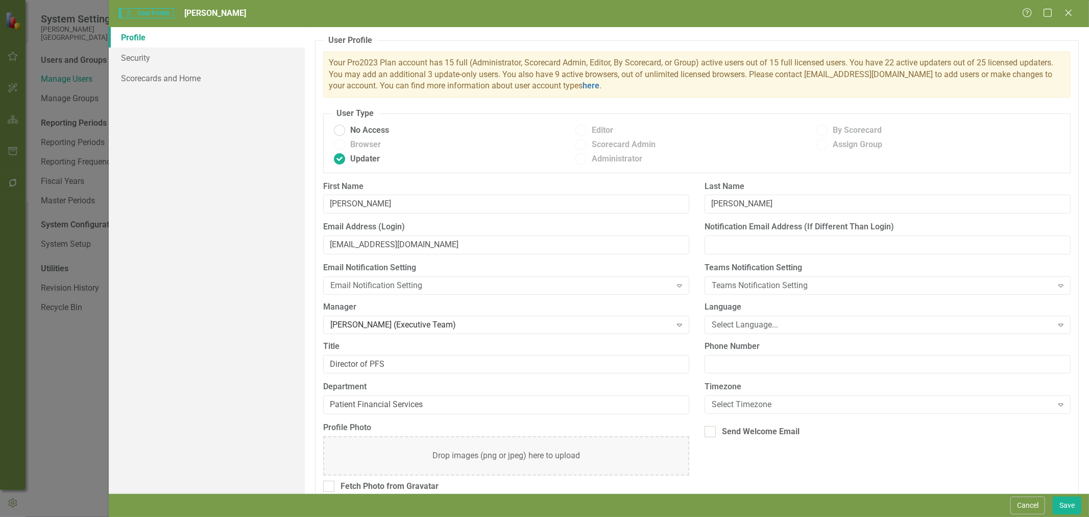
click at [706, 432] on input "Send Welcome Email" at bounding box center [708, 429] width 7 height 7
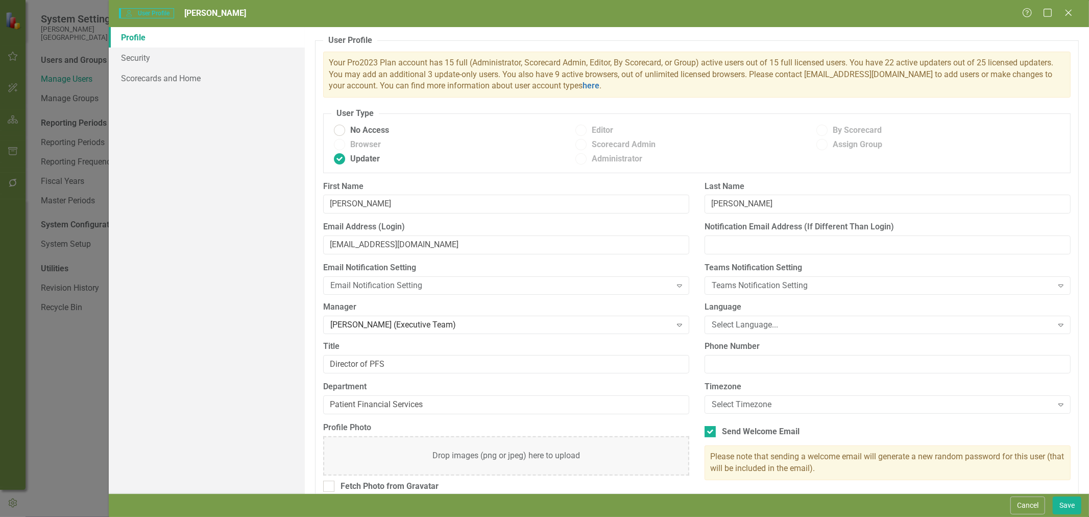
click at [707, 435] on div at bounding box center [710, 431] width 11 height 11
click at [707, 433] on input "Send Welcome Email" at bounding box center [708, 429] width 7 height 7
checkbox input "false"
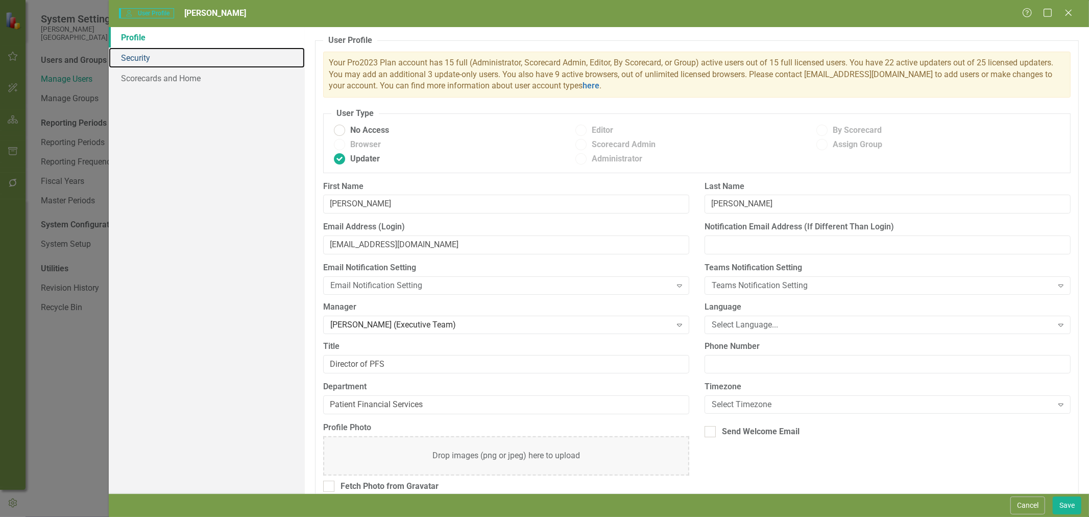
click at [152, 62] on link "Security" at bounding box center [207, 57] width 196 height 20
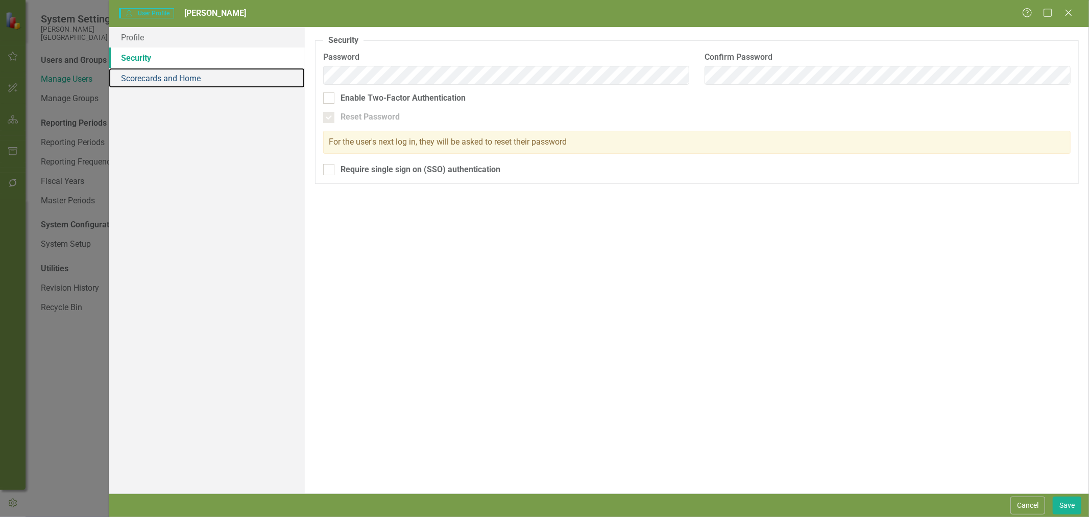
click at [156, 77] on link "Scorecards and Home" at bounding box center [207, 78] width 196 height 20
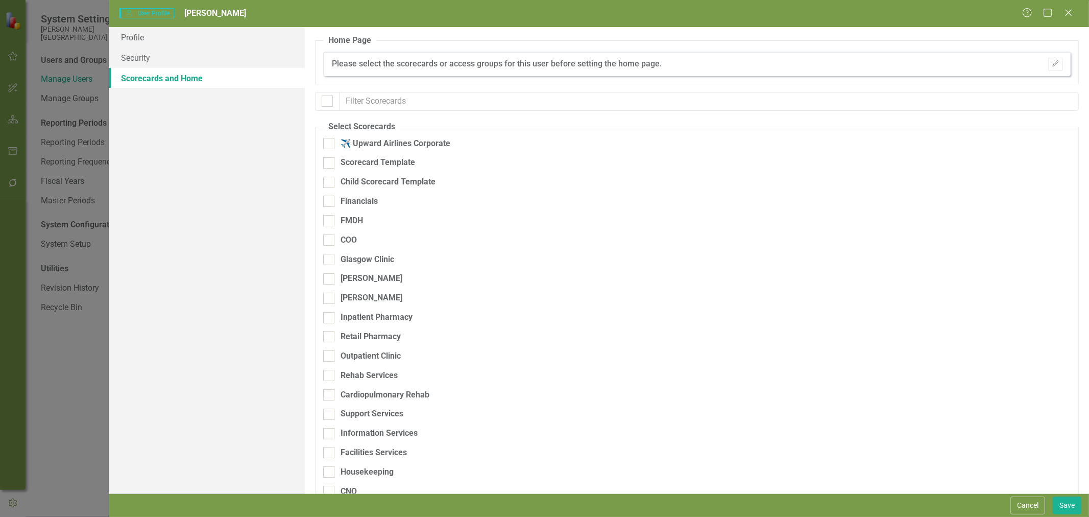
click at [326, 102] on input "checkbox" at bounding box center [325, 99] width 7 height 7
checkbox input "true"
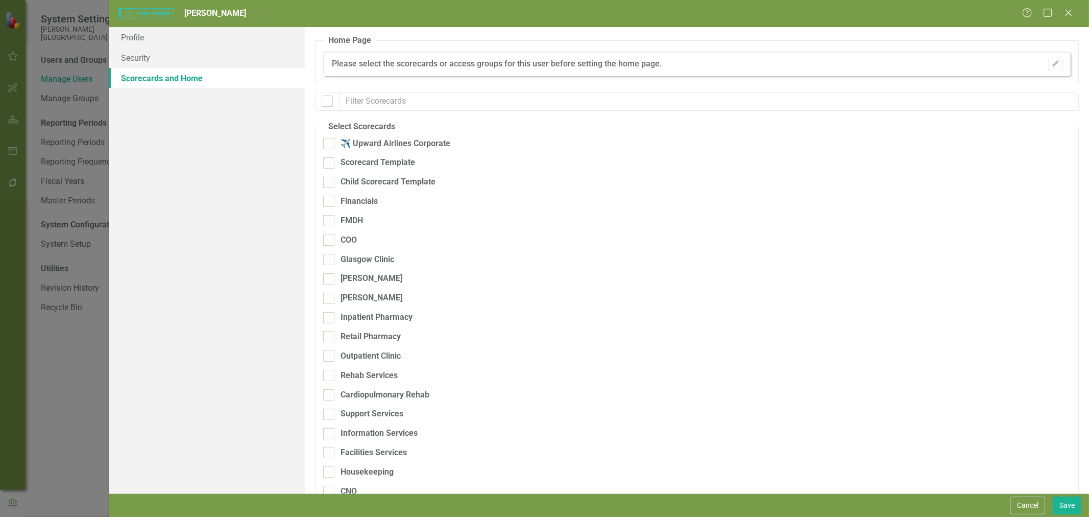
checkbox input "true"
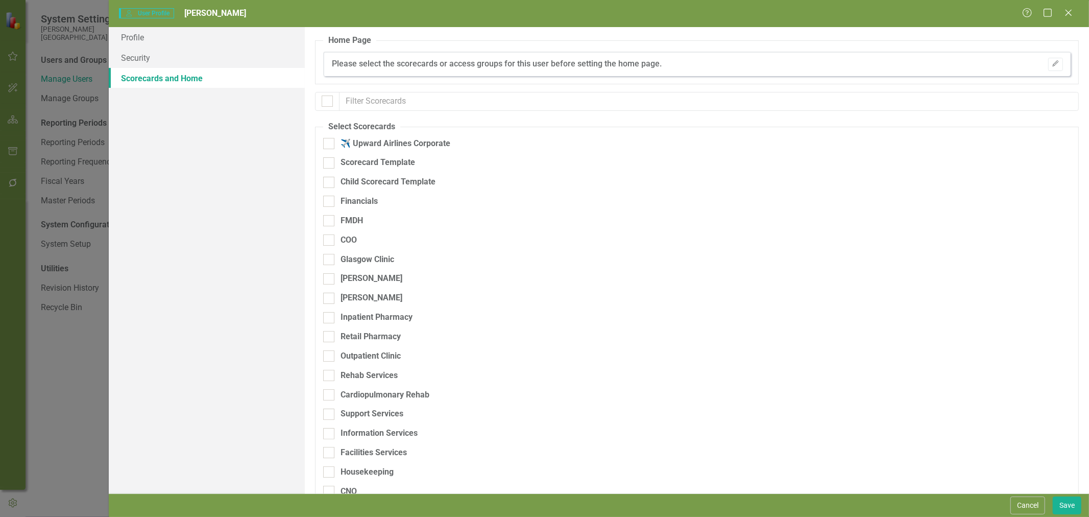
checkbox input "true"
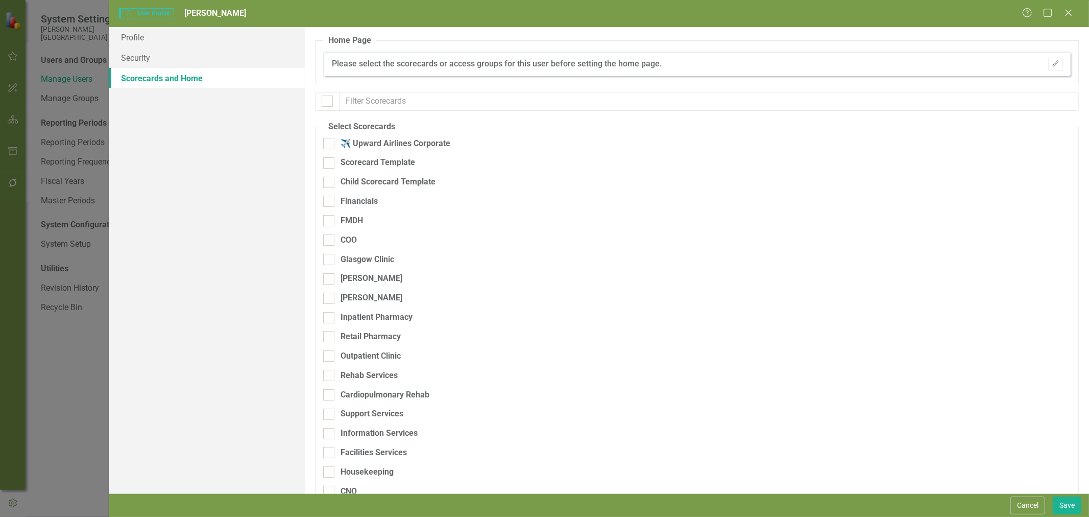
checkbox input "true"
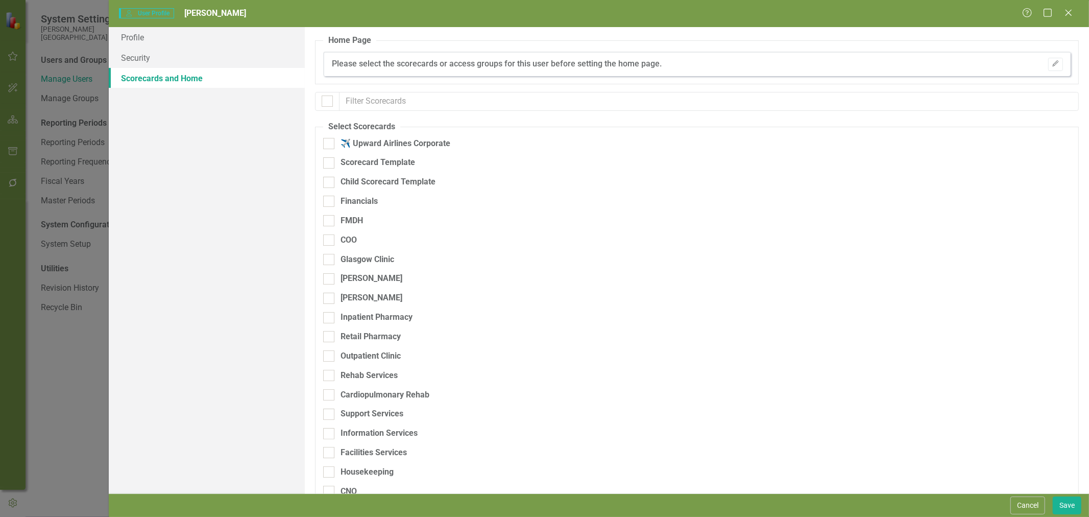
checkbox input "true"
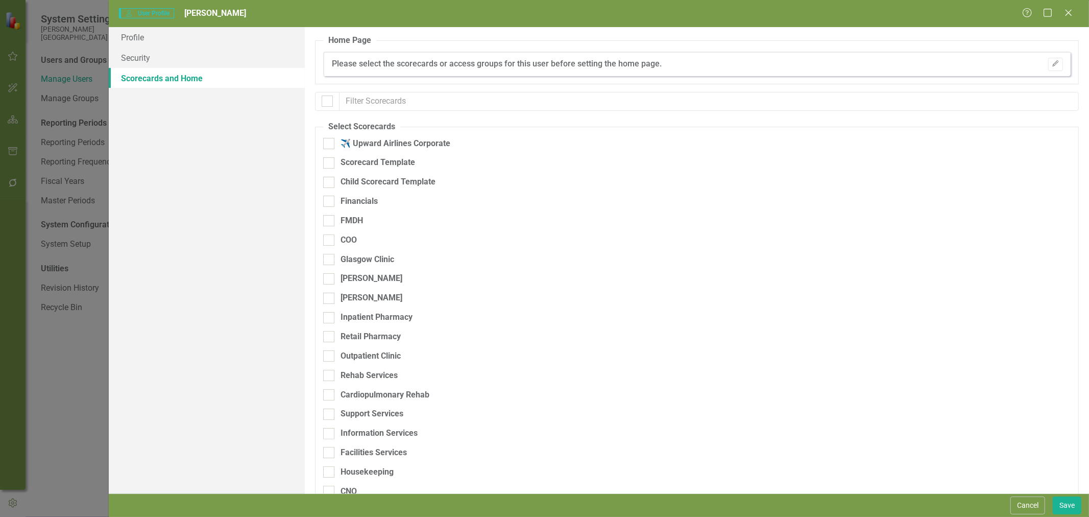
checkbox input "true"
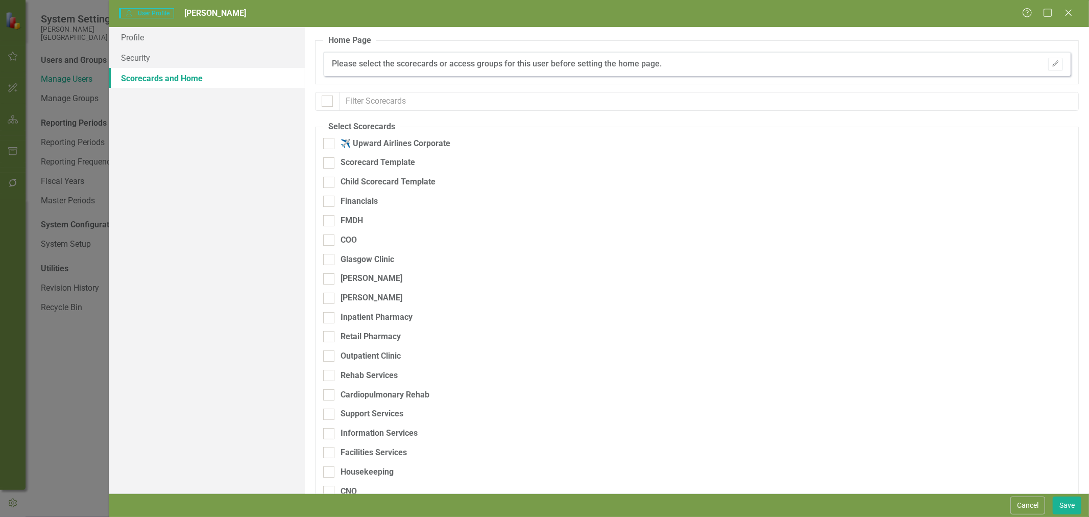
checkbox input "true"
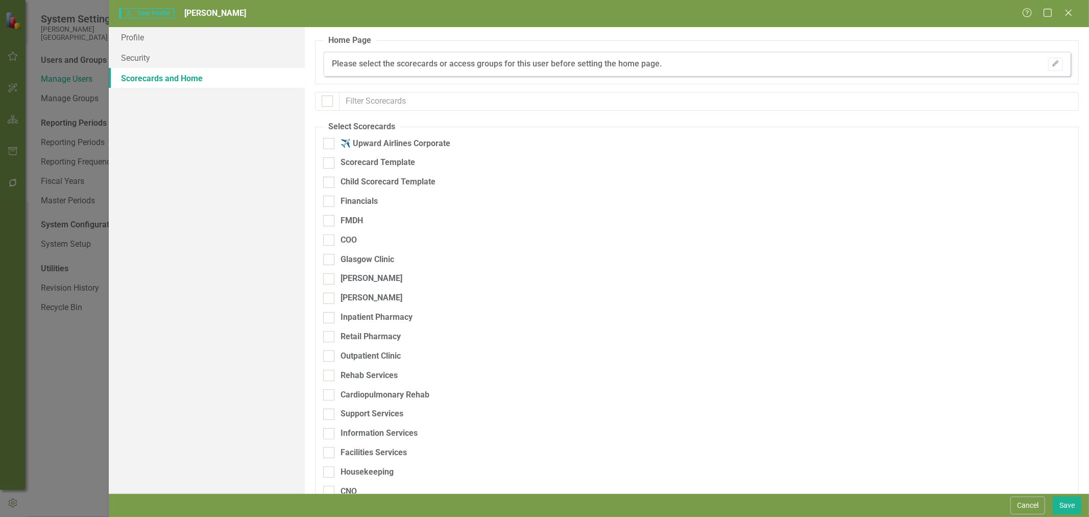
checkbox input "true"
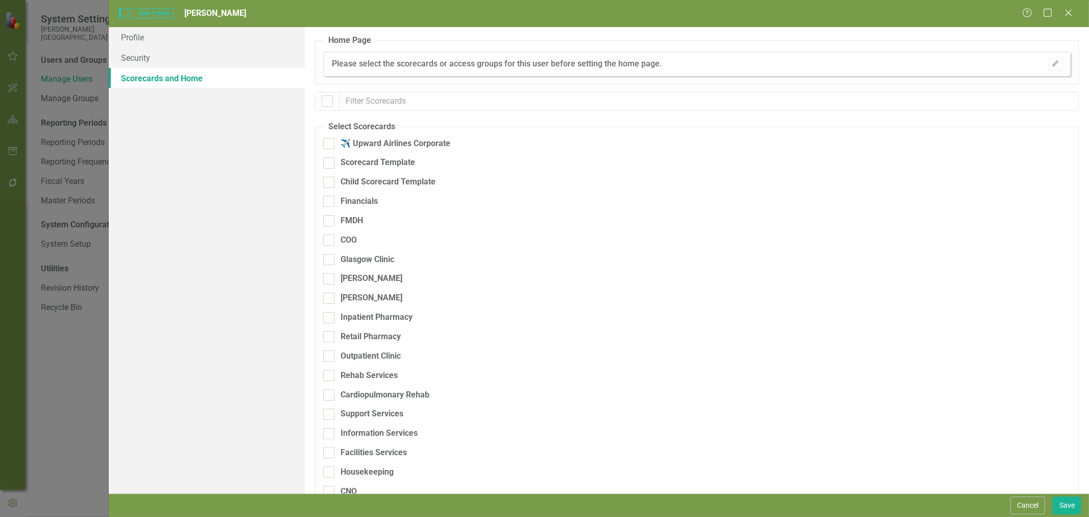
checkbox input "true"
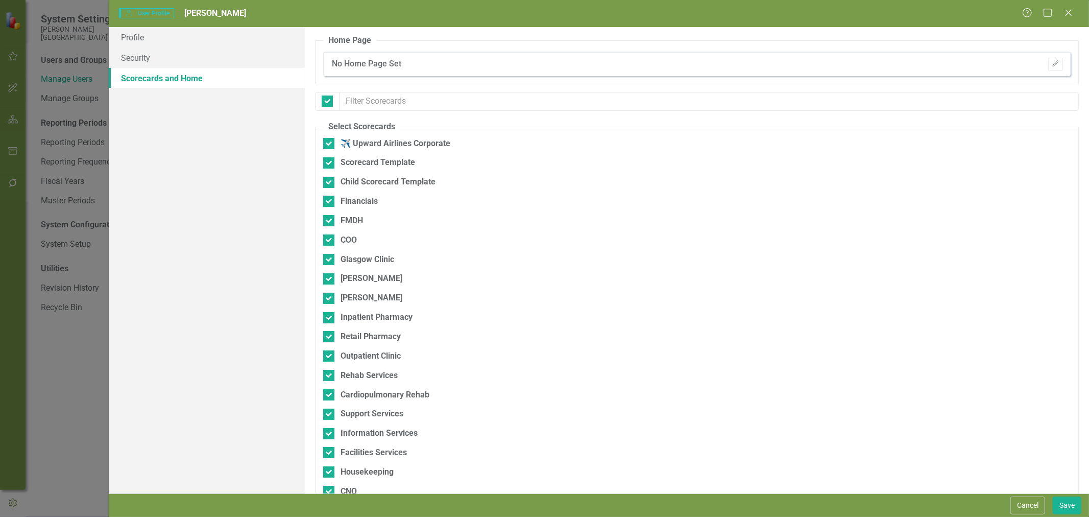
click at [331, 141] on div at bounding box center [328, 143] width 11 height 11
click at [330, 141] on input "✈️ Upward Airlines Corporate" at bounding box center [326, 141] width 7 height 7
checkbox input "false"
click at [331, 166] on div at bounding box center [328, 162] width 11 height 11
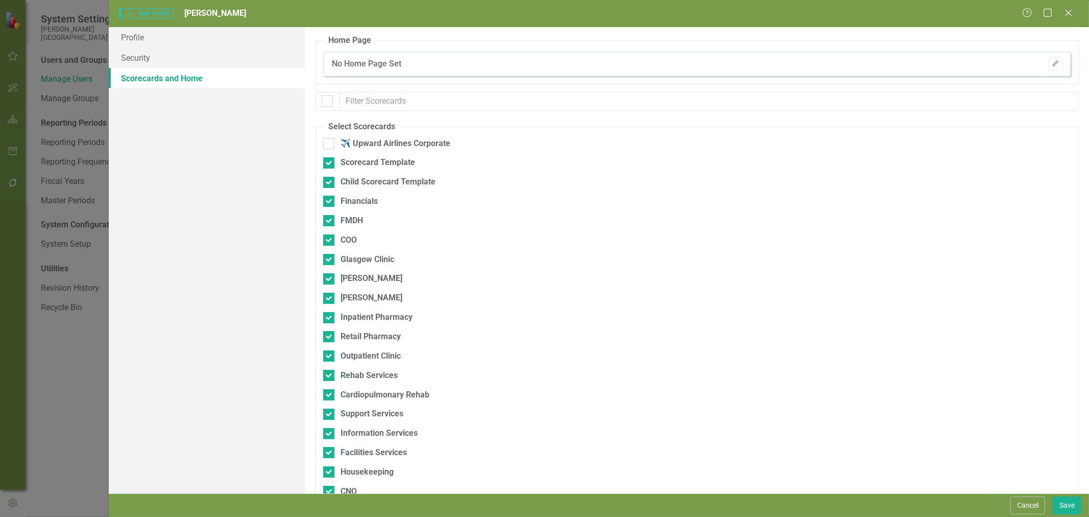
click at [330, 164] on input "Scorecard Template" at bounding box center [326, 160] width 7 height 7
checkbox input "false"
click at [330, 181] on div at bounding box center [328, 182] width 11 height 11
click at [330, 181] on input "Child Scorecard Template" at bounding box center [326, 180] width 7 height 7
checkbox input "false"
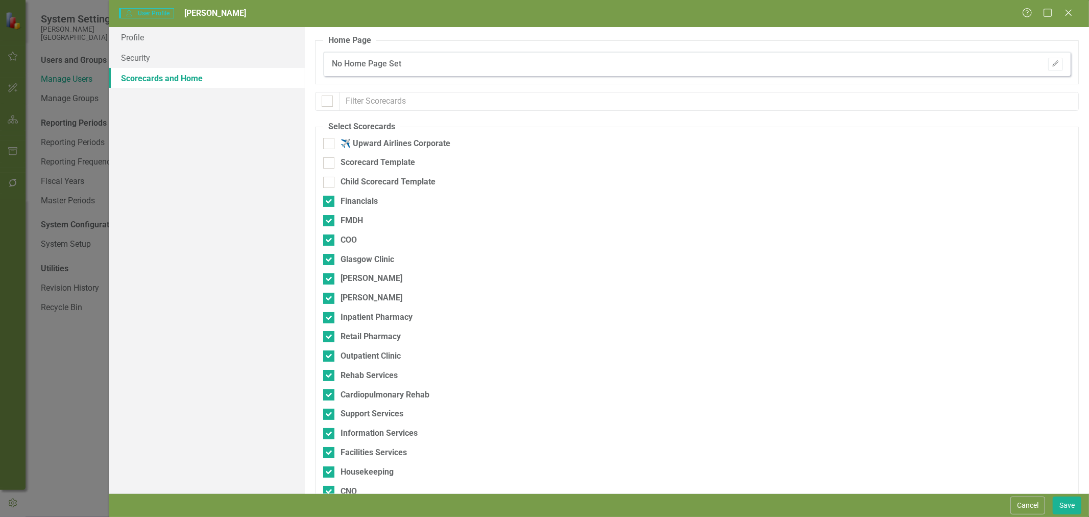
click at [326, 198] on input "Financials" at bounding box center [326, 199] width 7 height 7
checkbox input "false"
click at [1068, 507] on button "Save" at bounding box center [1067, 505] width 29 height 18
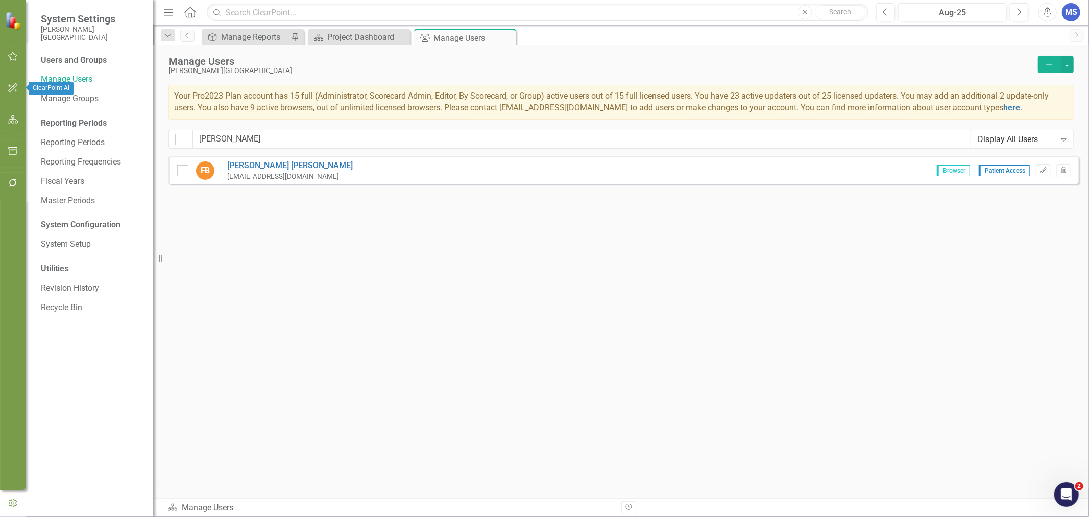
click at [10, 118] on icon "button" at bounding box center [13, 119] width 11 height 8
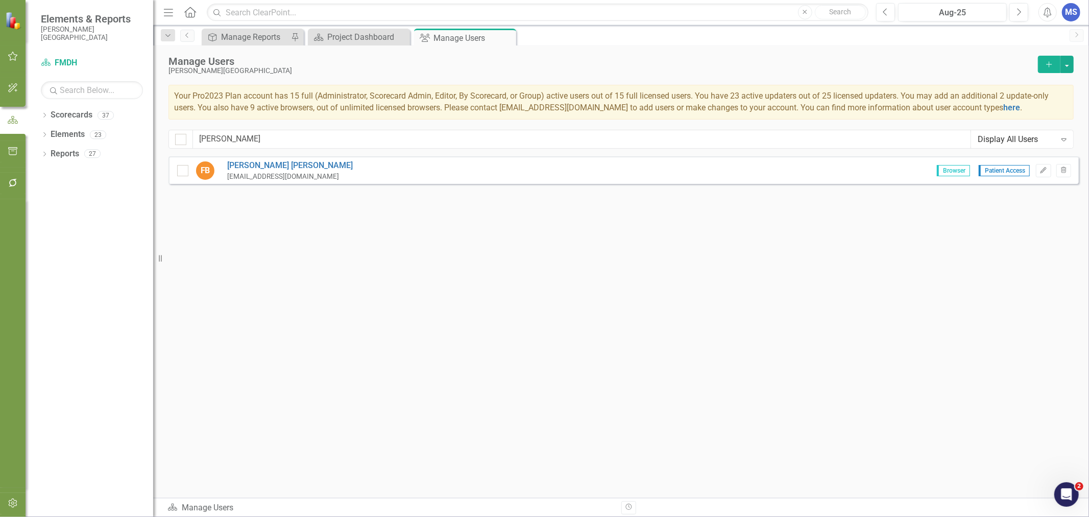
click at [44, 117] on icon "Dropdown" at bounding box center [44, 116] width 7 height 6
click at [50, 138] on div "Dropdown" at bounding box center [50, 134] width 8 height 9
click at [60, 211] on icon "Dropdown" at bounding box center [60, 211] width 8 height 6
click at [89, 253] on link "PFS" at bounding box center [115, 251] width 77 height 12
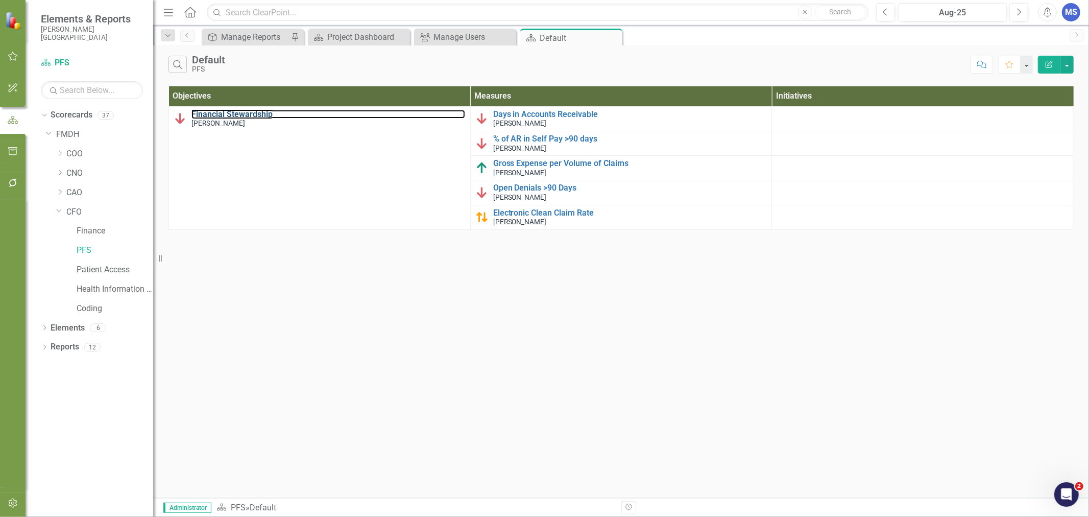
click at [238, 114] on link "Financial Stewardship" at bounding box center [329, 114] width 274 height 9
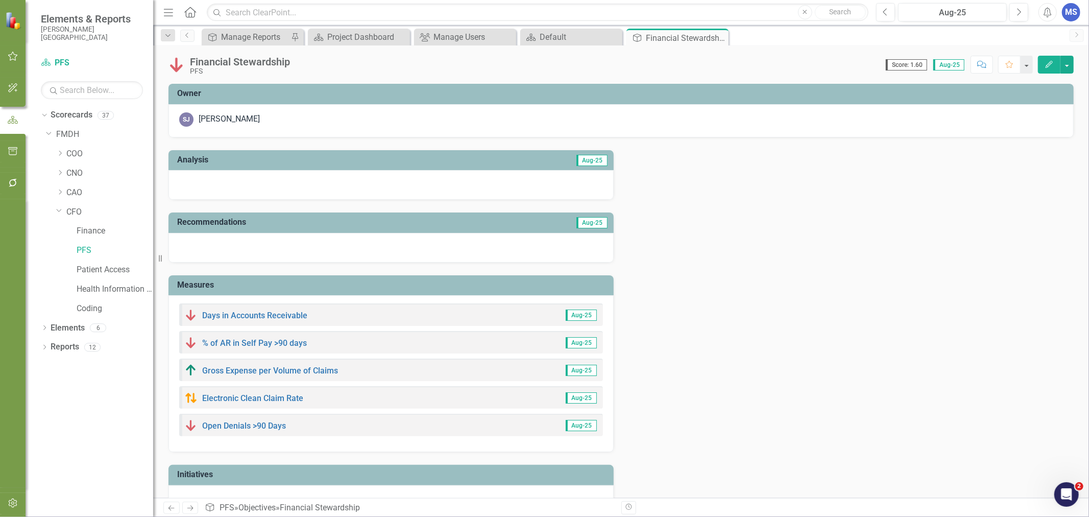
click at [477, 121] on div "SJ Susan Johnson" at bounding box center [621, 119] width 884 height 14
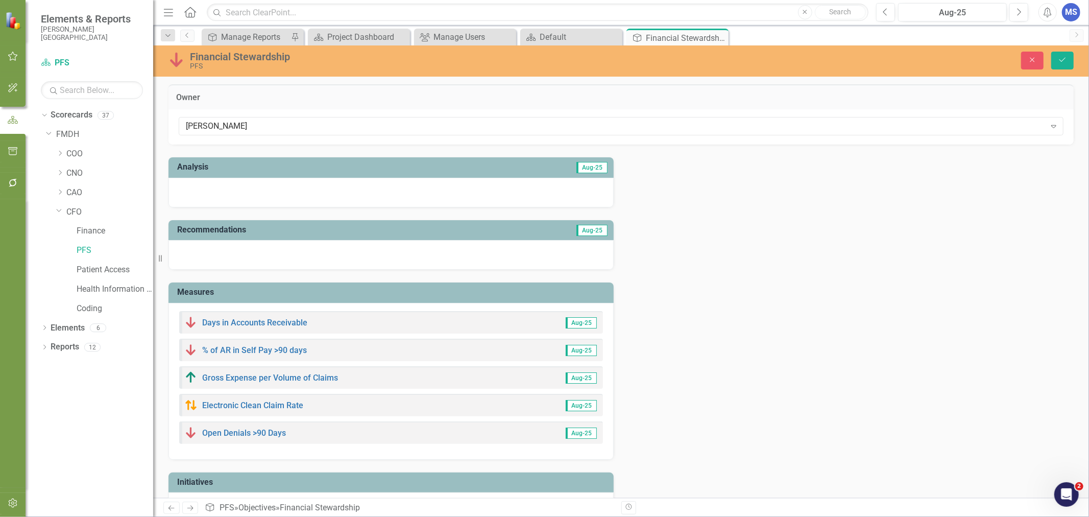
click at [659, 127] on div "Susan Johnson" at bounding box center [616, 127] width 860 height 12
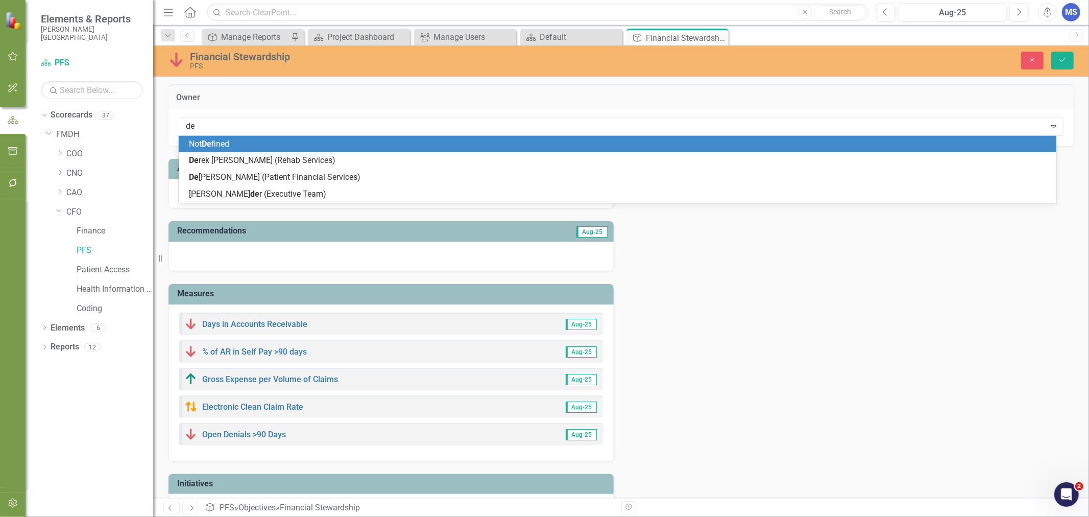
type input "deb"
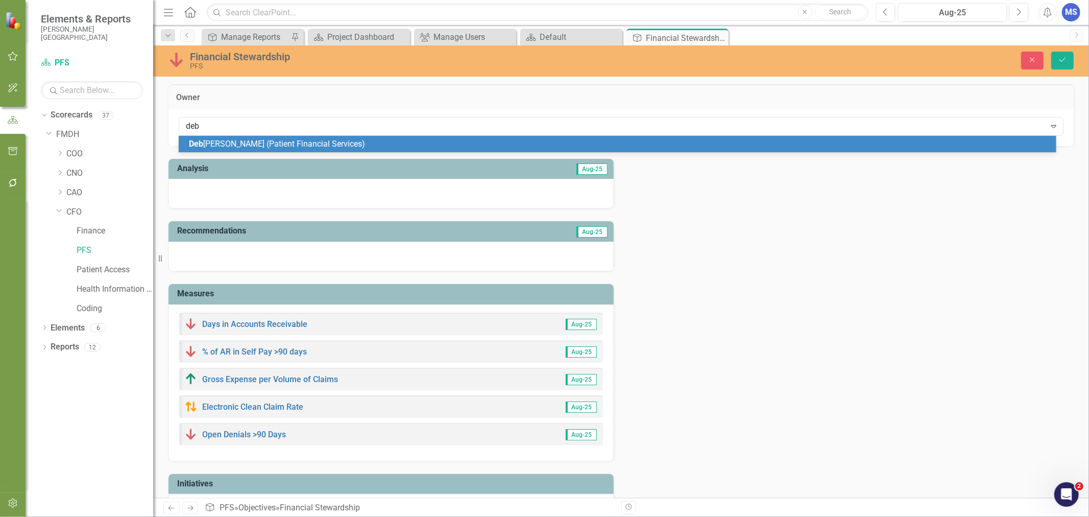
click at [359, 143] on div "Deb bie Binczewski (Patient Financial Services)" at bounding box center [620, 144] width 862 height 12
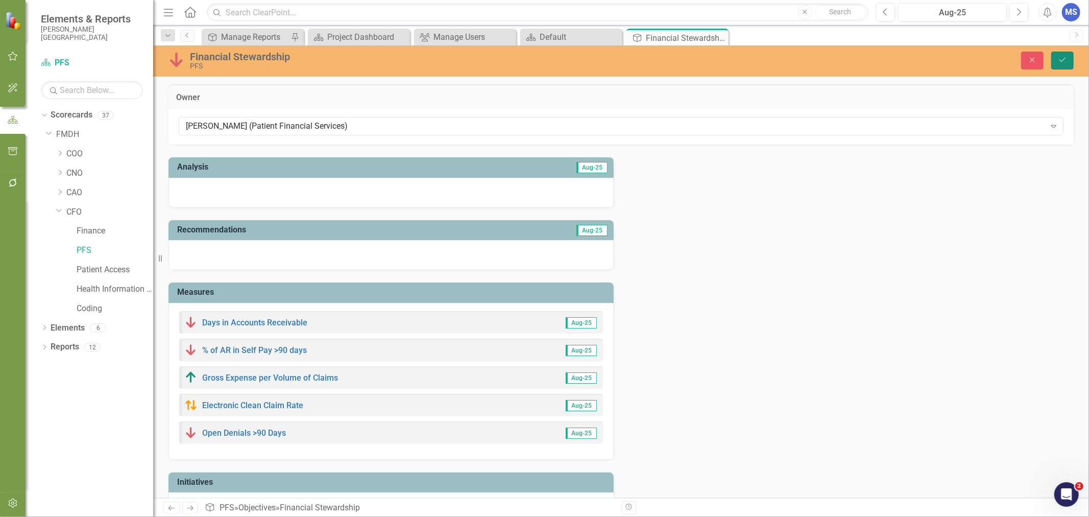
click at [1063, 61] on icon "Save" at bounding box center [1062, 59] width 9 height 7
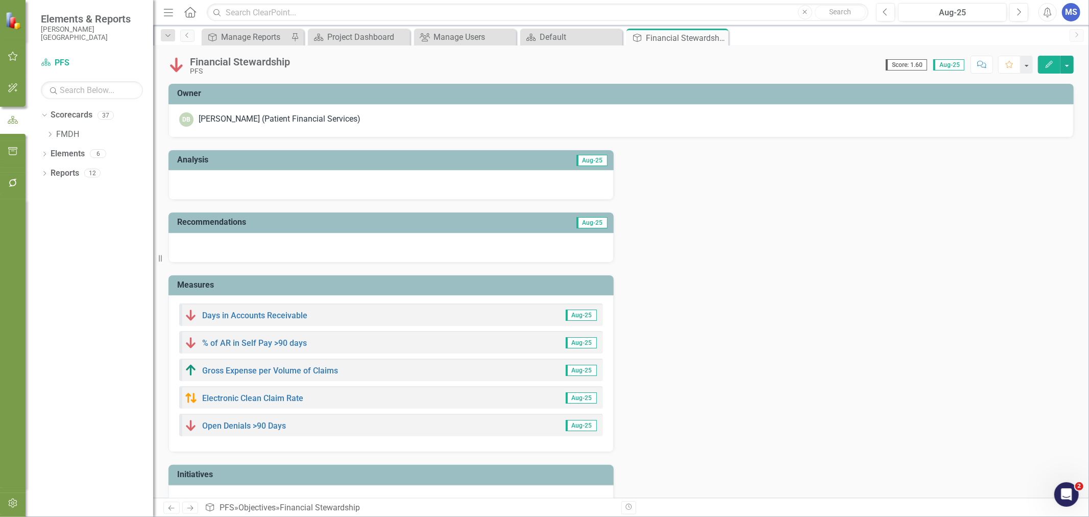
click at [0, 0] on icon "Close" at bounding box center [0, 0] width 0 height 0
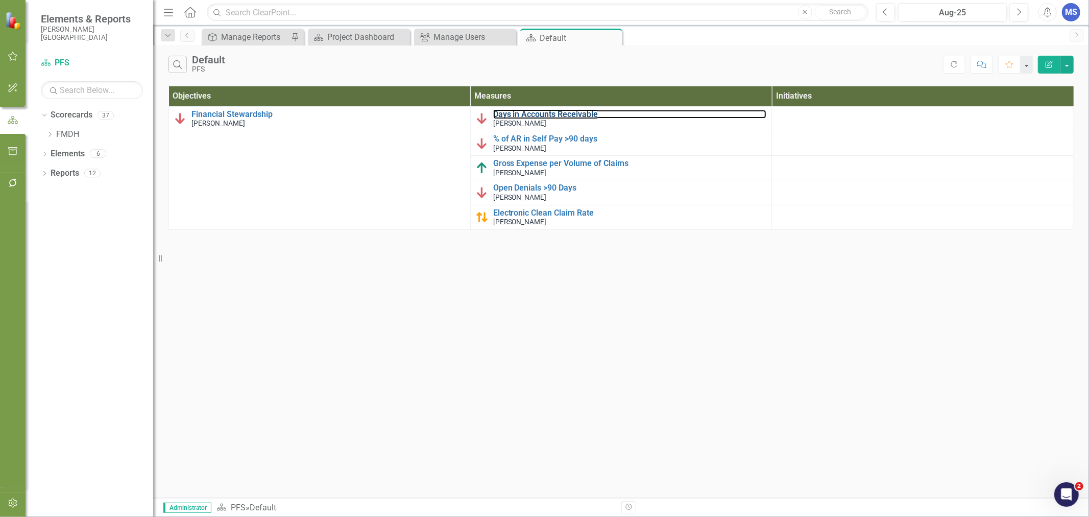
click at [512, 114] on link "Days in Accounts Receivable" at bounding box center [630, 114] width 274 height 9
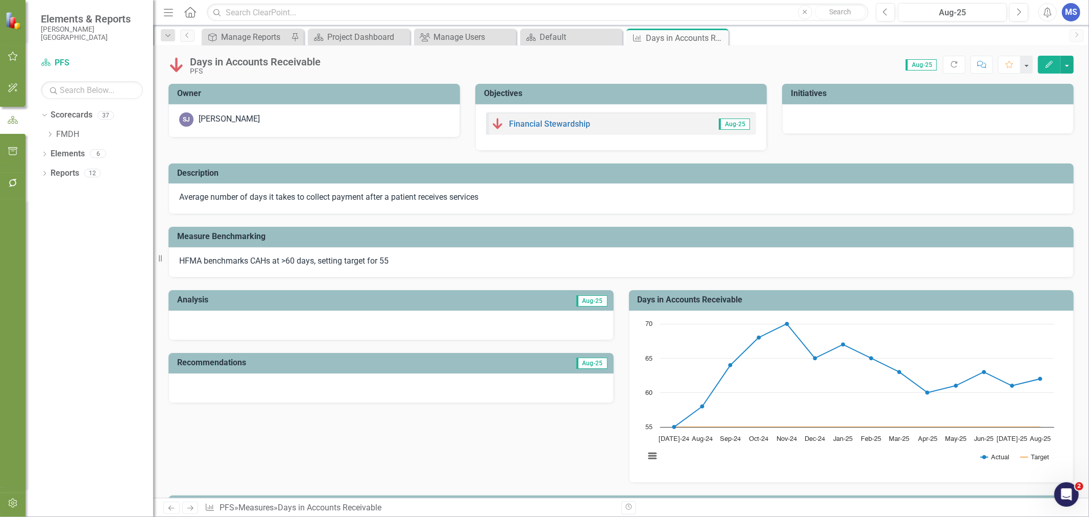
click at [330, 121] on div "SJ Susan Johnson" at bounding box center [314, 119] width 270 height 14
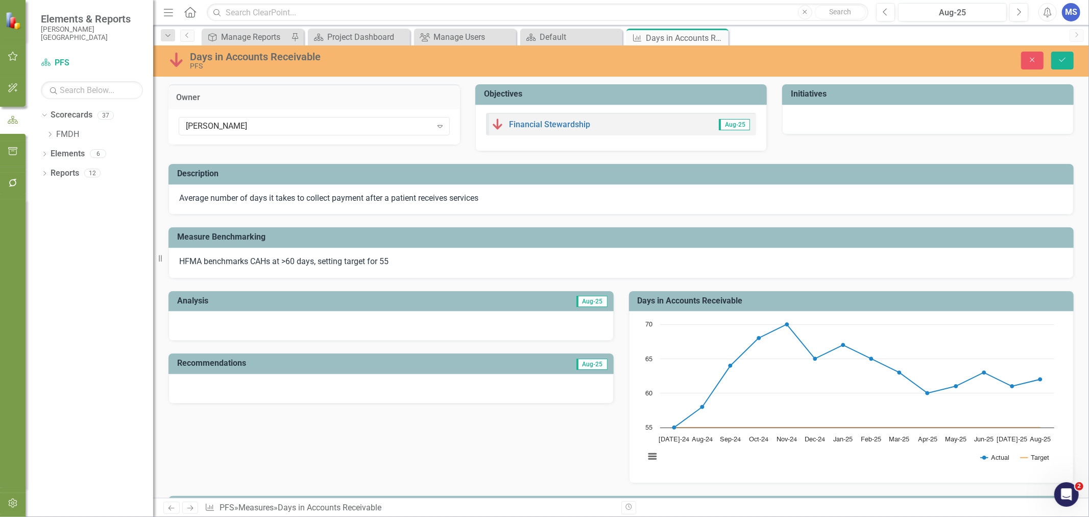
click at [442, 122] on icon "Expand" at bounding box center [440, 126] width 10 height 8
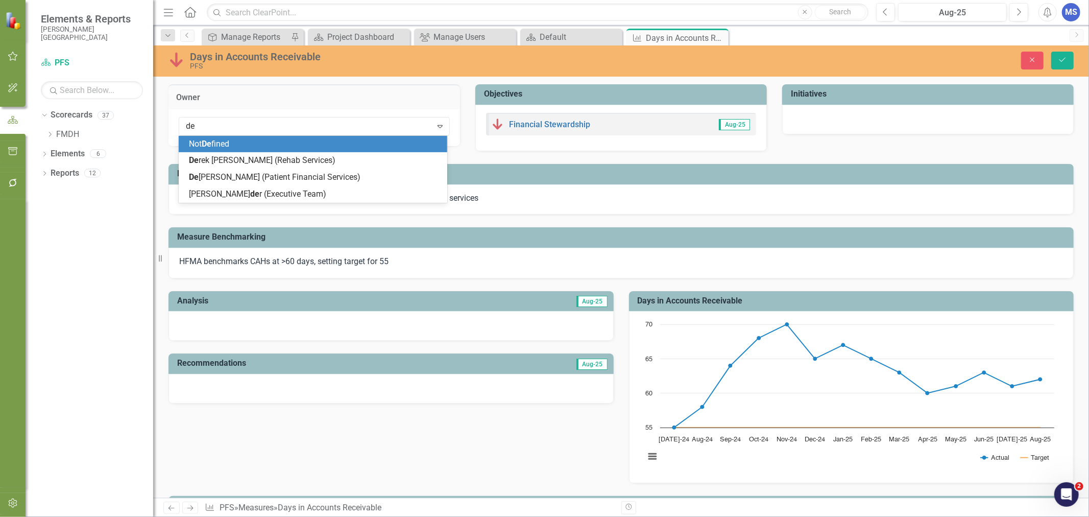
type input "deb"
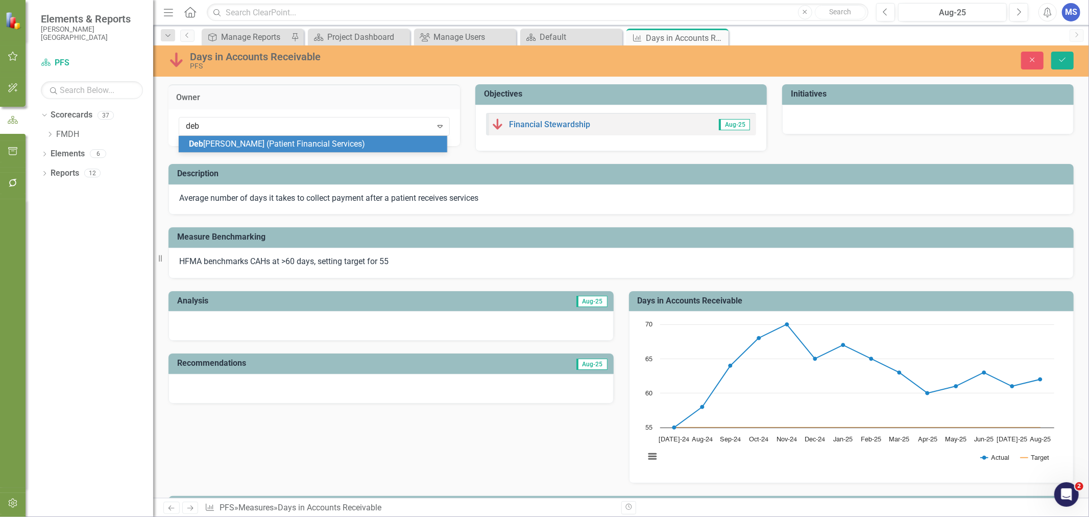
click at [298, 144] on span "Deb bie Binczewski (Patient Financial Services)" at bounding box center [277, 144] width 176 height 10
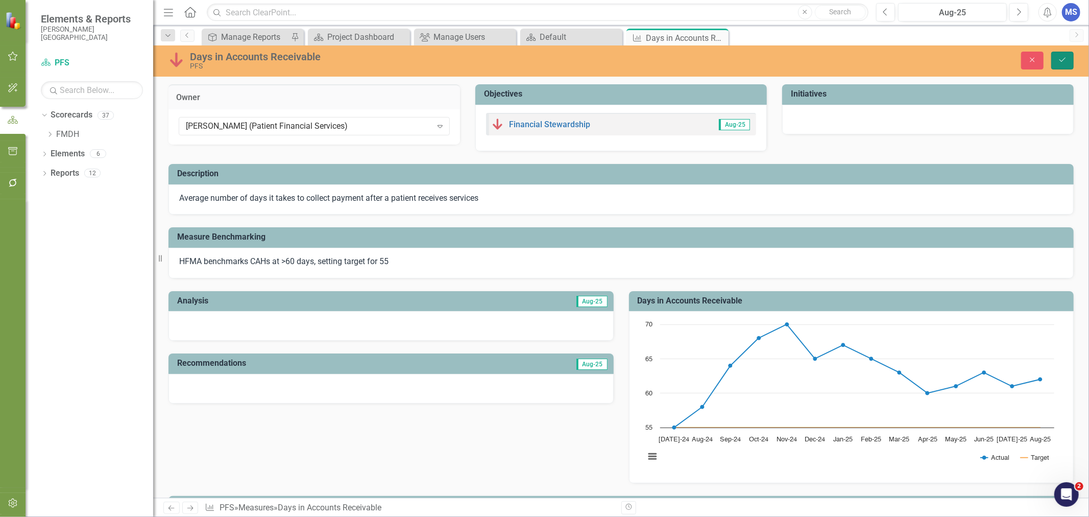
click at [1064, 63] on icon "Save" at bounding box center [1062, 59] width 9 height 7
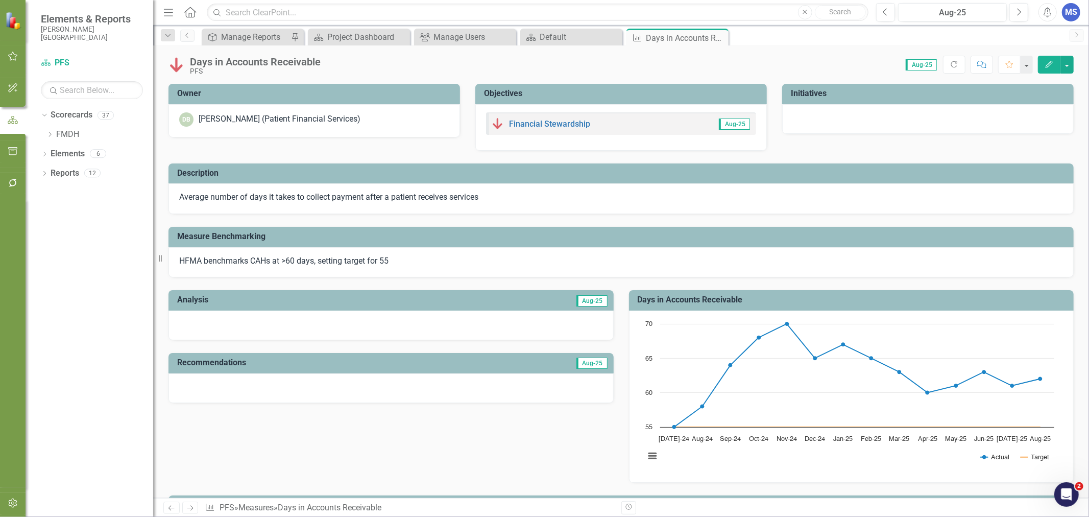
click at [0, 0] on icon at bounding box center [0, 0] width 0 height 0
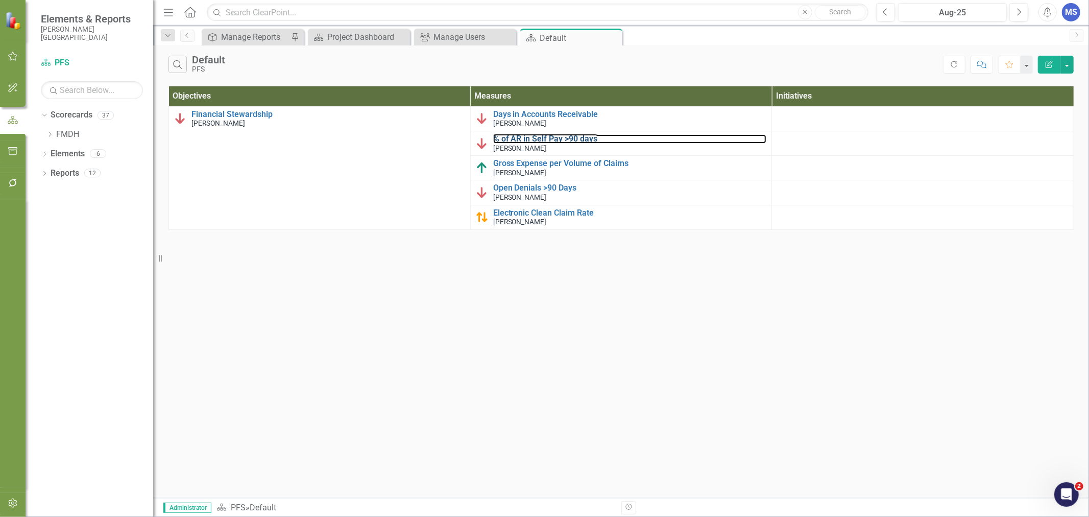
click at [582, 141] on link "% of AR in Self Pay >90 days" at bounding box center [630, 138] width 274 height 9
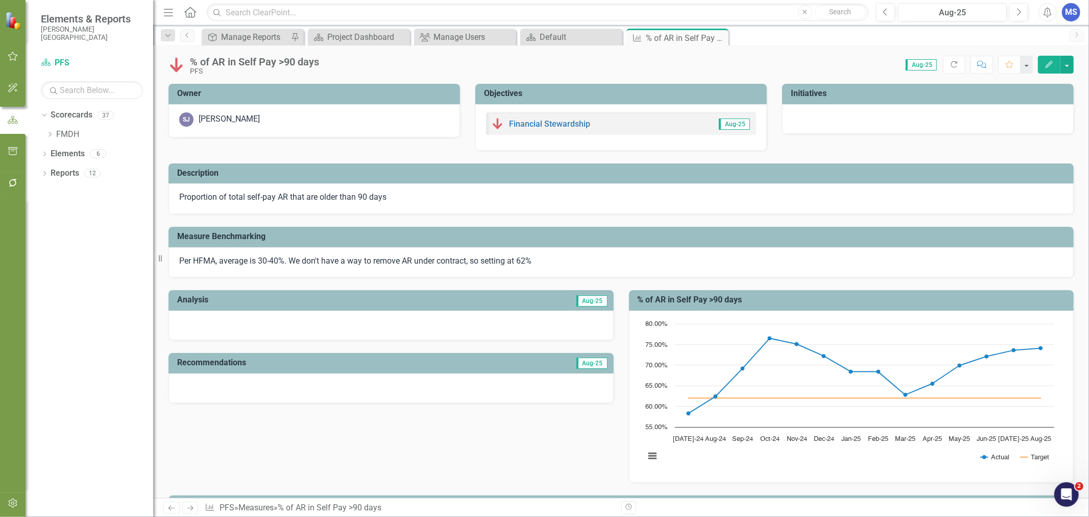
click at [368, 125] on div "SJ Susan Johnson" at bounding box center [314, 119] width 270 height 14
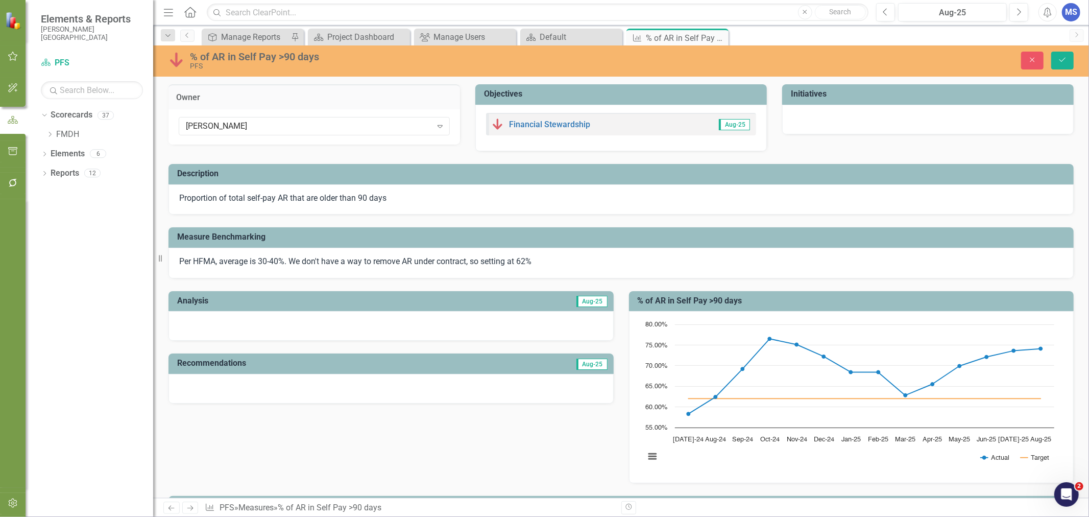
click at [330, 124] on div "Susan Johnson" at bounding box center [309, 127] width 246 height 12
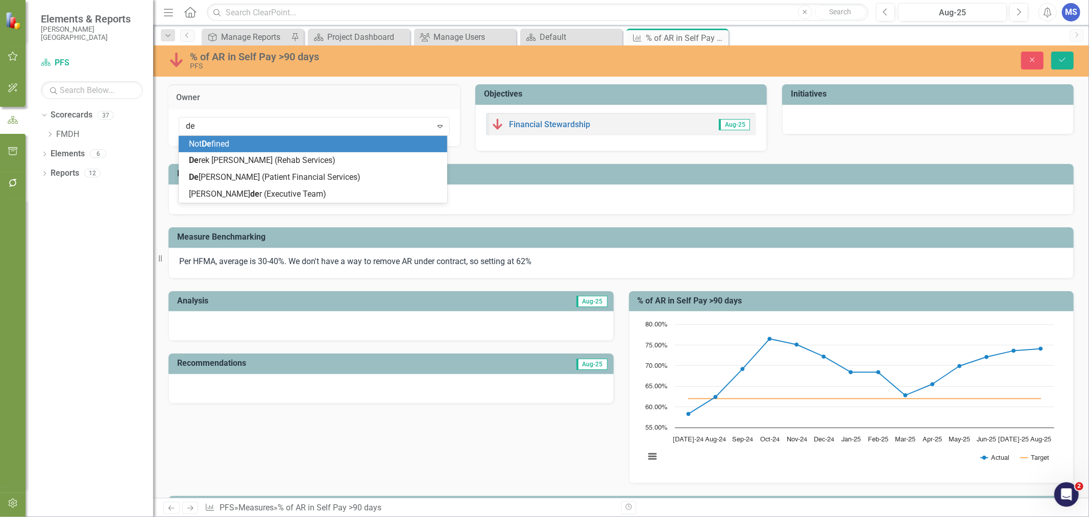
type input "deb"
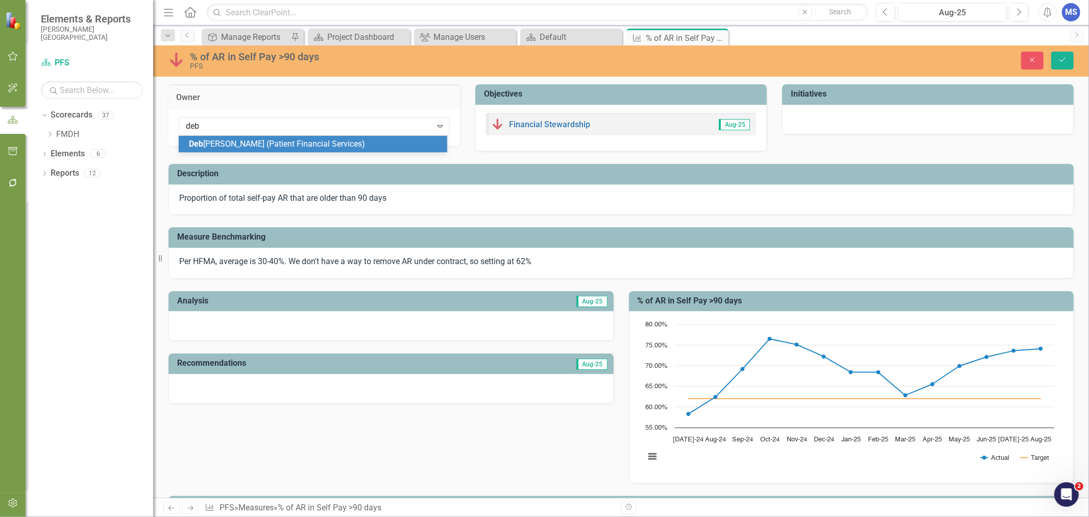
click at [320, 141] on span "Deb bie Binczewski (Patient Financial Services)" at bounding box center [277, 144] width 176 height 10
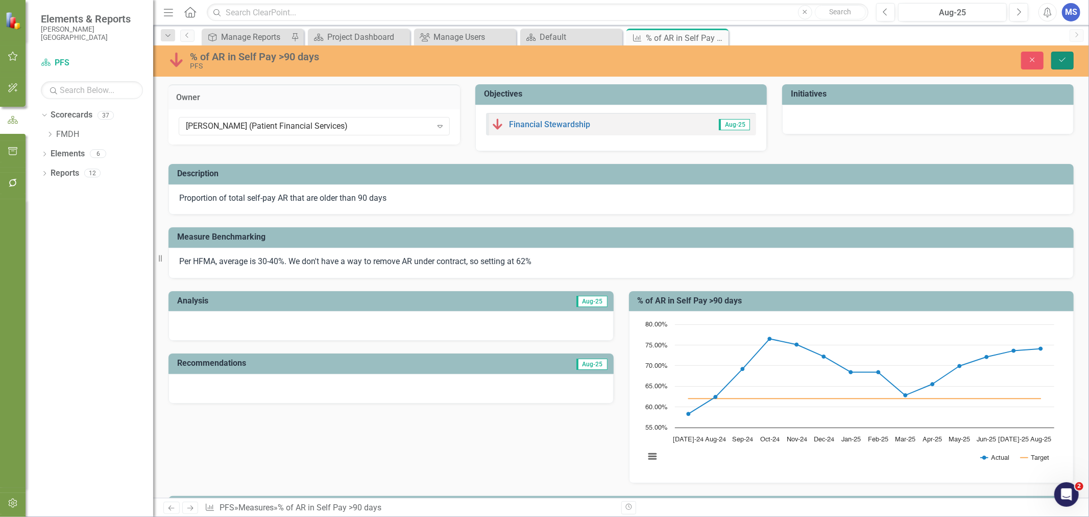
click at [1069, 64] on button "Save" at bounding box center [1063, 61] width 22 height 18
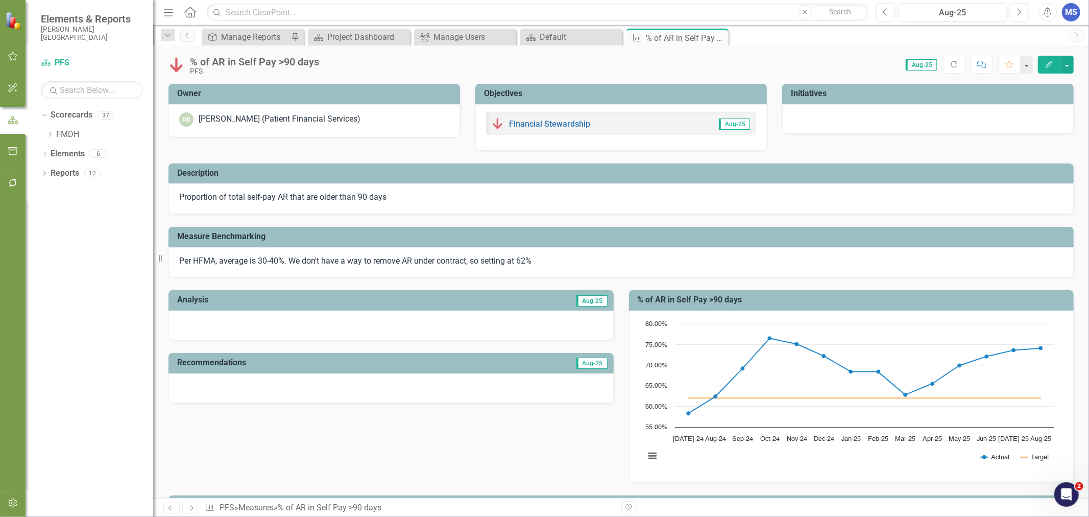
click at [0, 0] on icon "Close" at bounding box center [0, 0] width 0 height 0
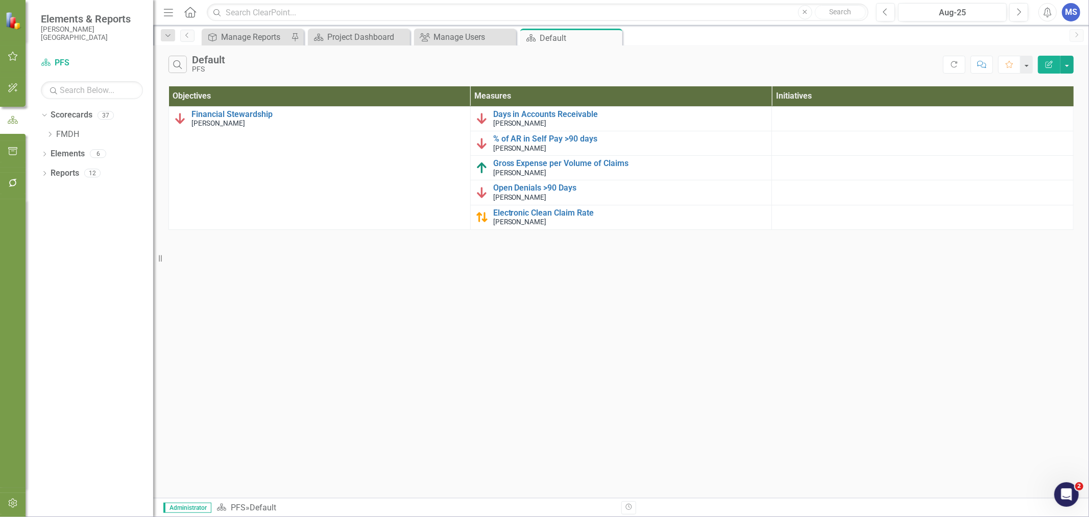
click at [513, 169] on small "Susan Johnson" at bounding box center [520, 173] width 54 height 8
click at [513, 164] on link "Gross Expense per Volume of Claims" at bounding box center [630, 163] width 274 height 9
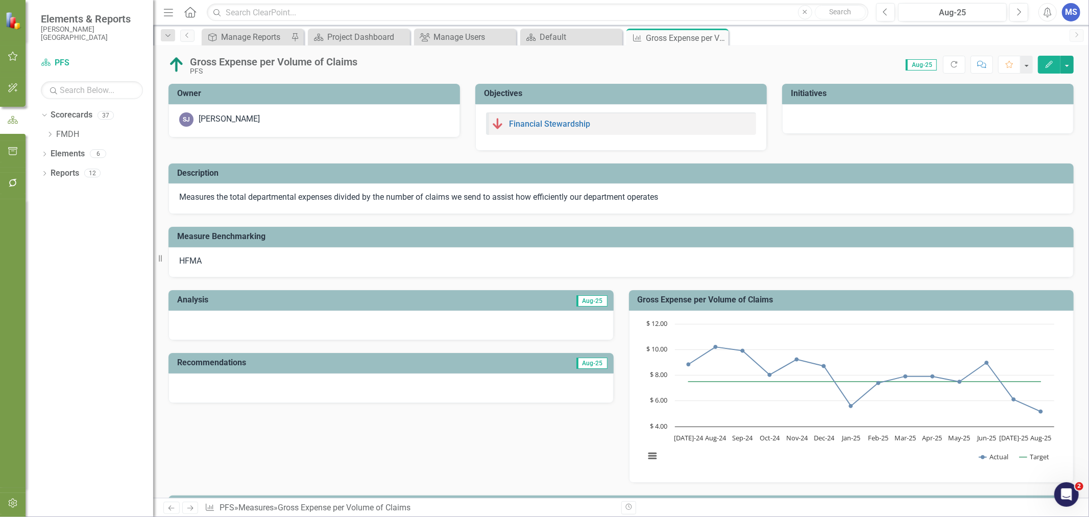
click at [314, 126] on div "SJ Susan Johnson" at bounding box center [314, 119] width 270 height 14
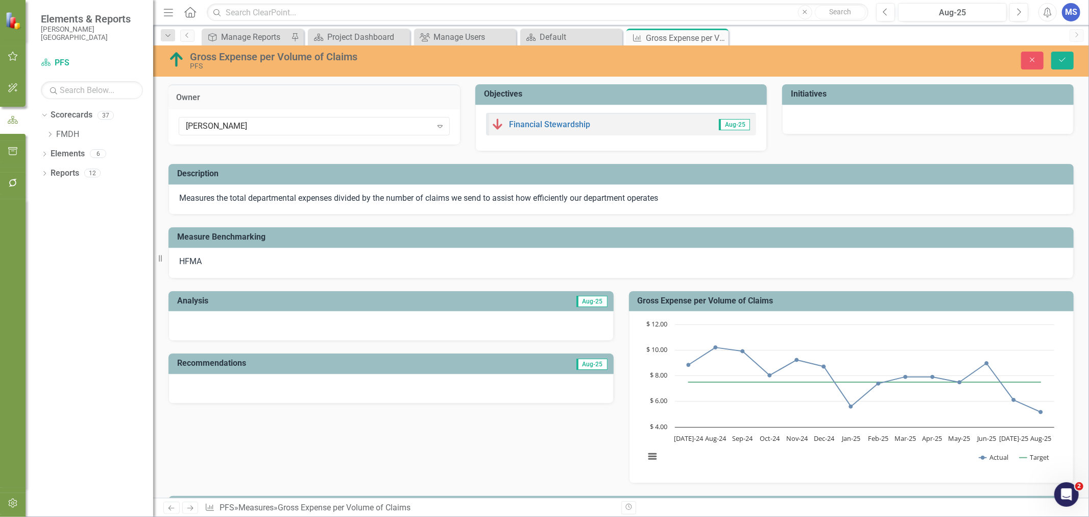
click at [312, 128] on div "Susan Johnson" at bounding box center [309, 127] width 246 height 12
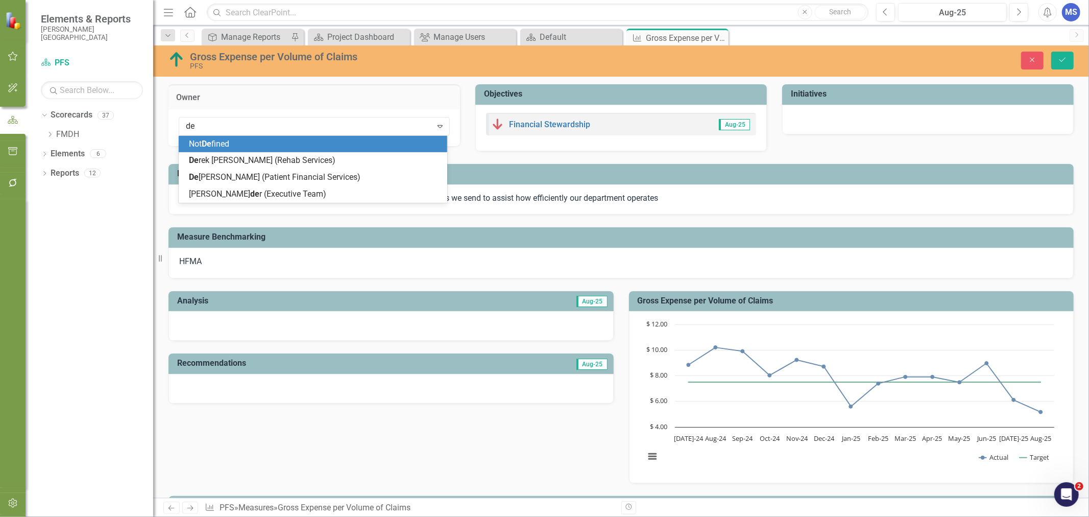
type input "deb"
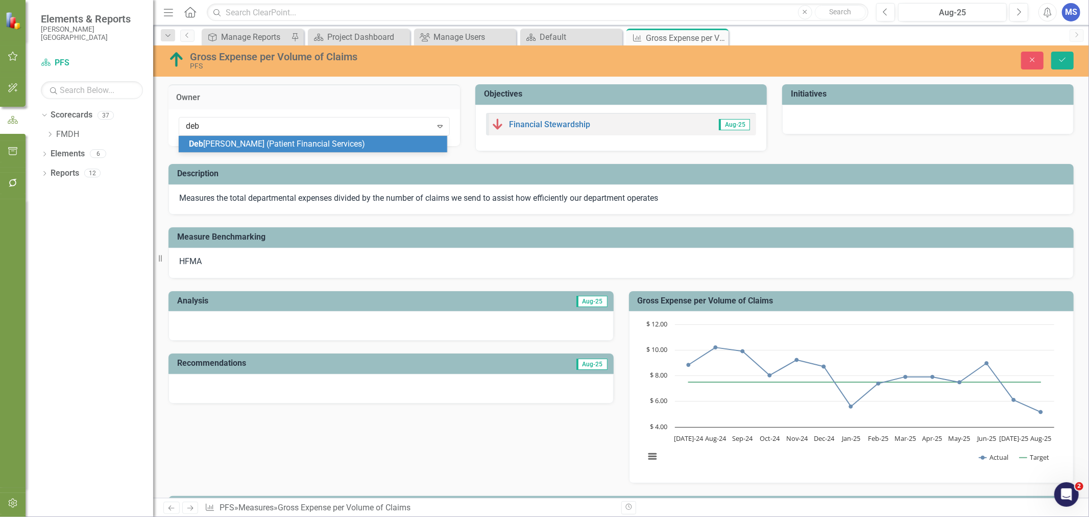
click at [308, 143] on span "Deb bie Binczewski (Patient Financial Services)" at bounding box center [277, 144] width 176 height 10
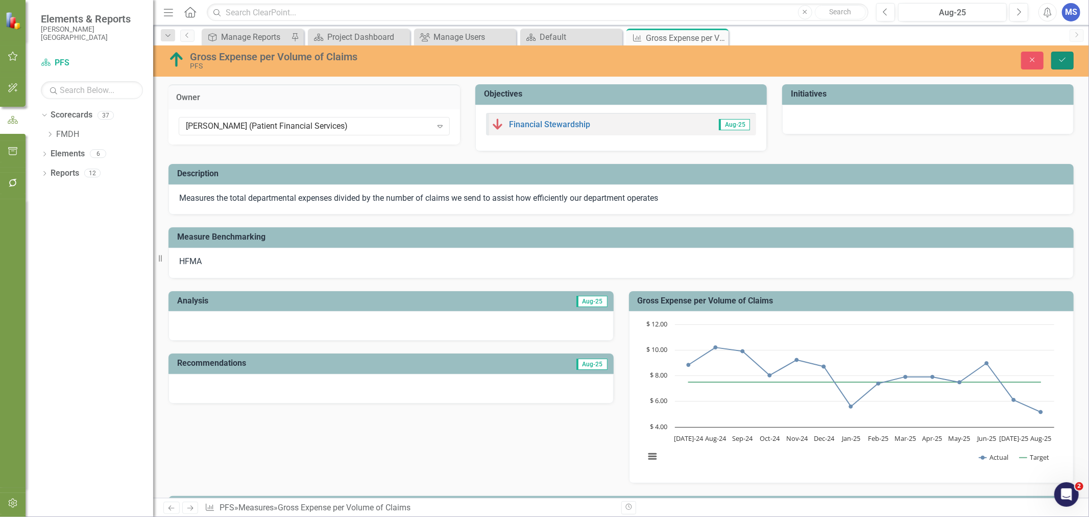
click at [1056, 58] on button "Save" at bounding box center [1063, 61] width 22 height 18
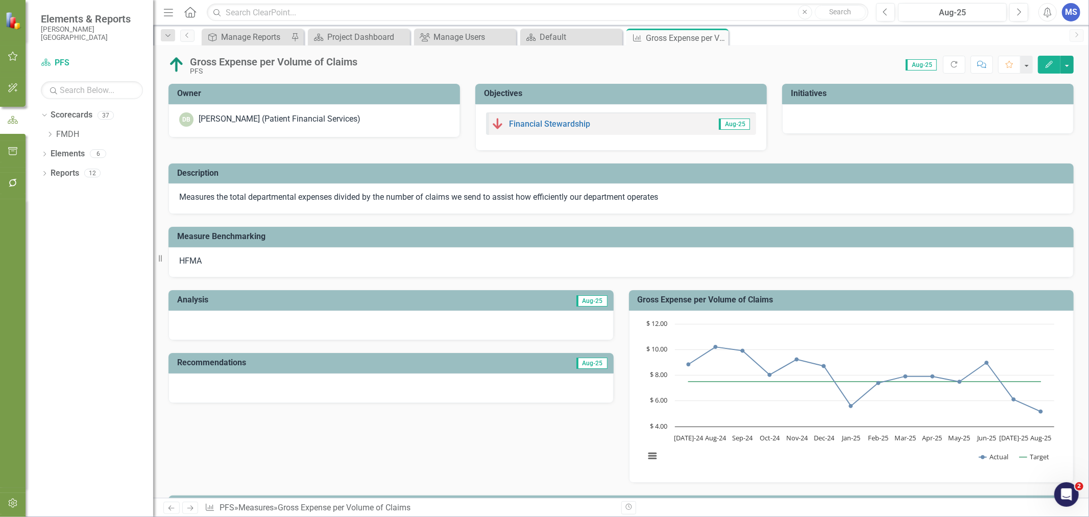
click at [0, 0] on icon "Close" at bounding box center [0, 0] width 0 height 0
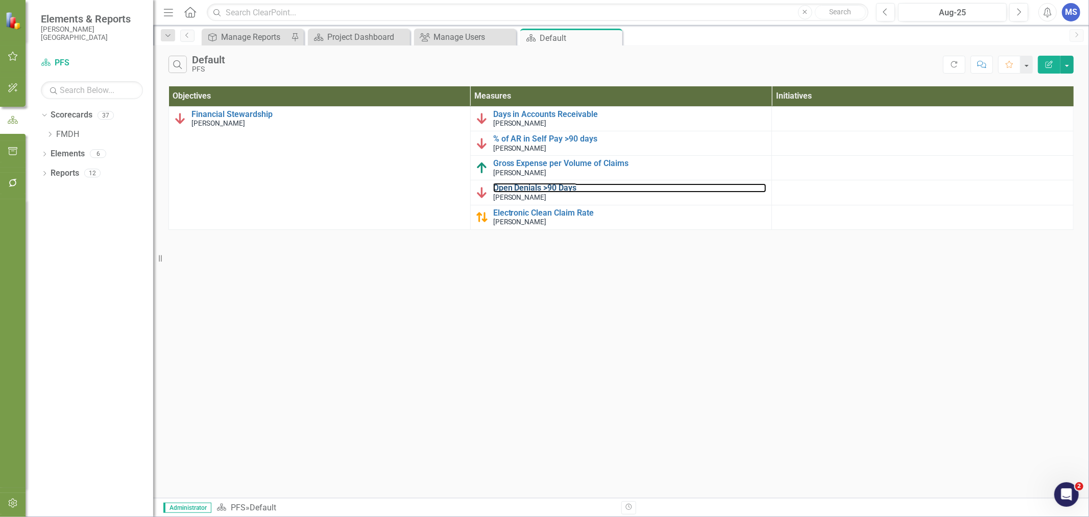
click at [551, 184] on link "Open Denials >90 Days" at bounding box center [630, 187] width 274 height 9
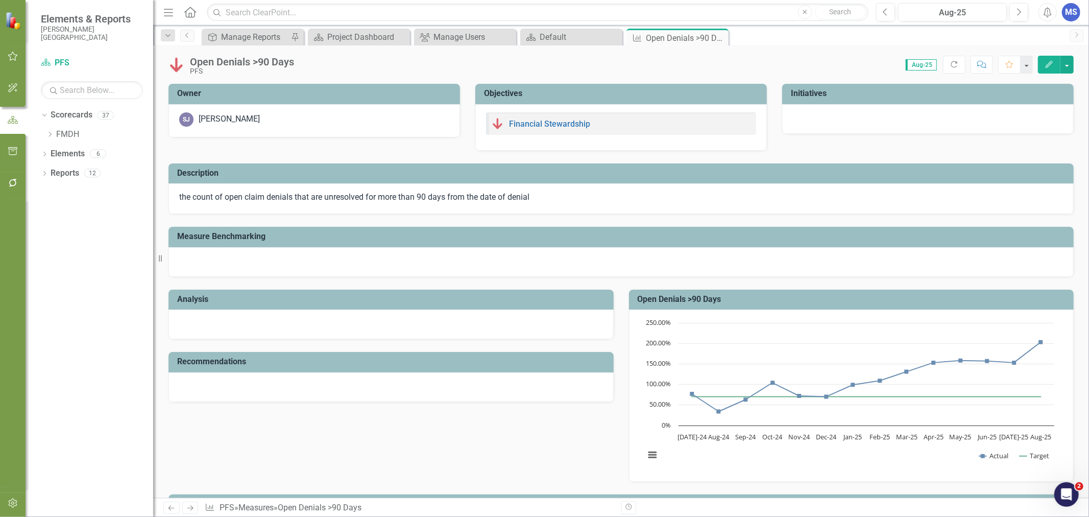
click at [296, 120] on div "SJ Susan Johnson" at bounding box center [314, 119] width 270 height 14
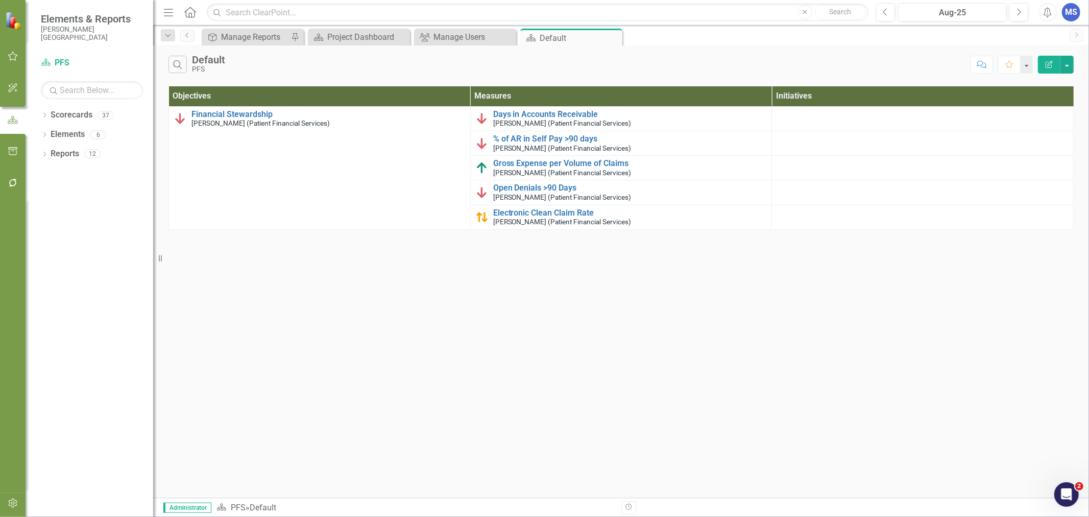
drag, startPoint x: 390, startPoint y: 249, endPoint x: 384, endPoint y: 247, distance: 6.5
click at [390, 249] on div "Search Default PFS Comment Favorite Edit Report Objectives Measures Initiatives…" at bounding box center [621, 271] width 936 height 452
